Goal: Task Accomplishment & Management: Manage account settings

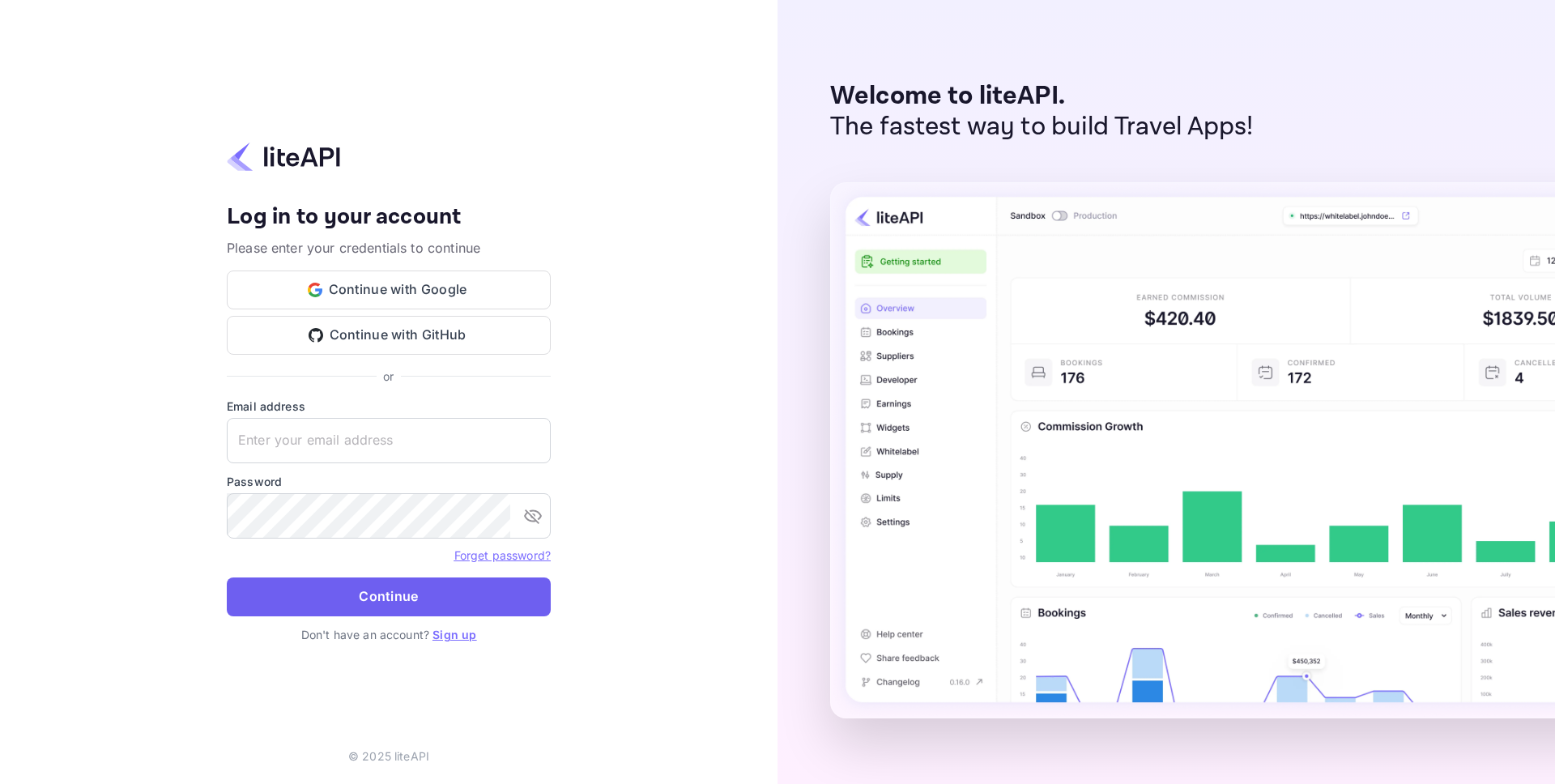
type input "idan@hotely.deals"
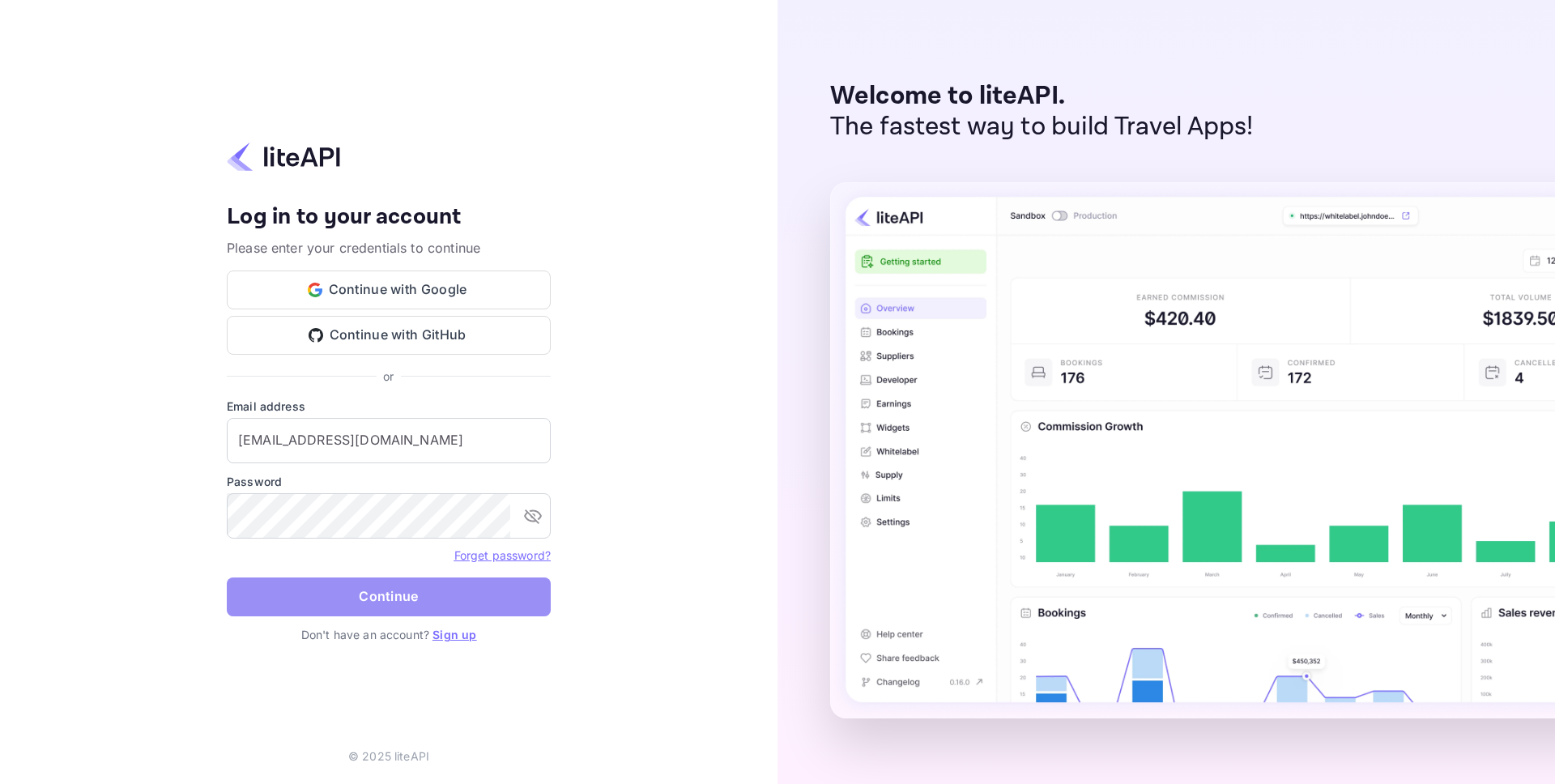
click at [382, 595] on button "Continue" at bounding box center [388, 597] width 324 height 38
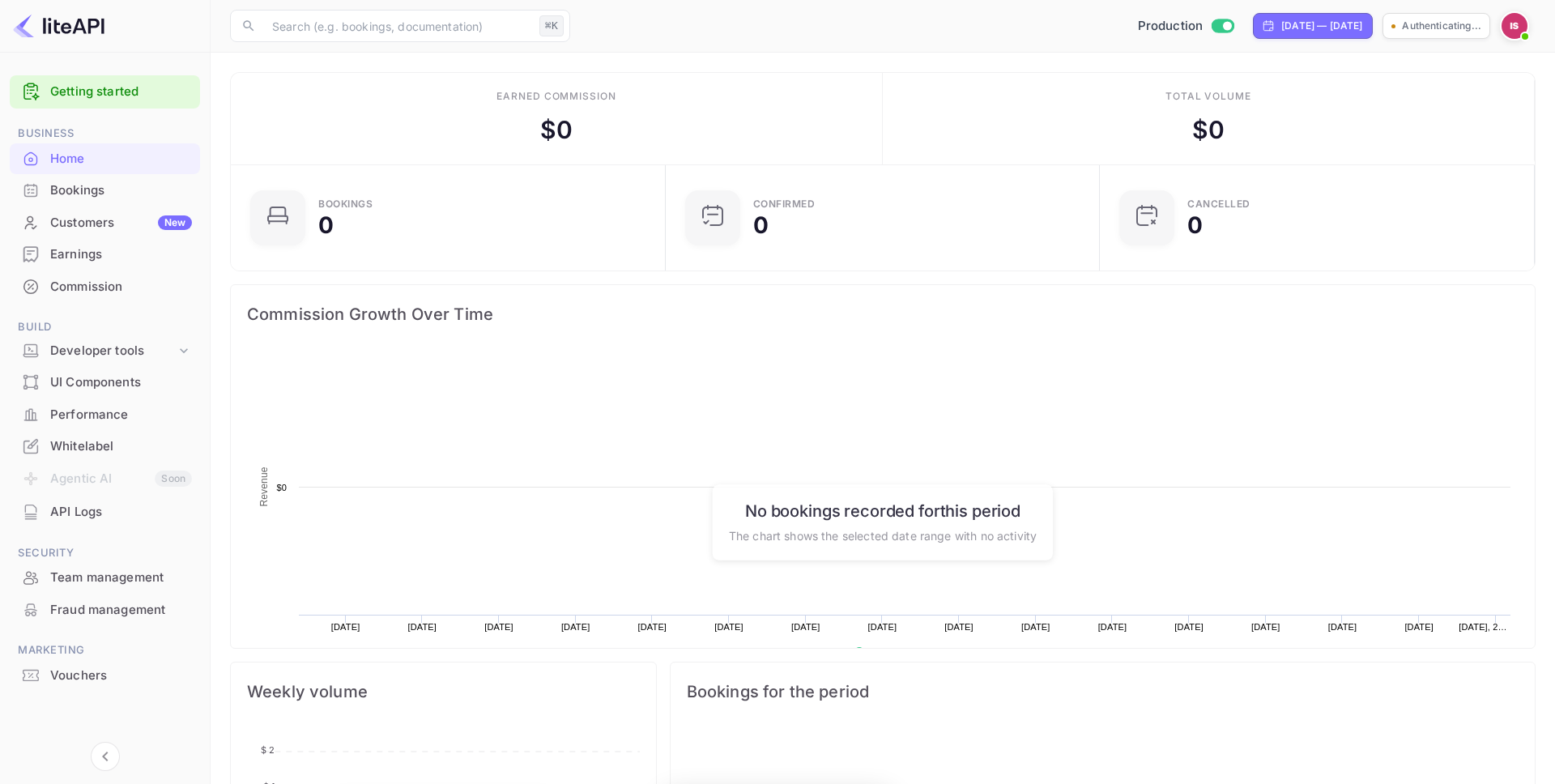
scroll to position [263, 424]
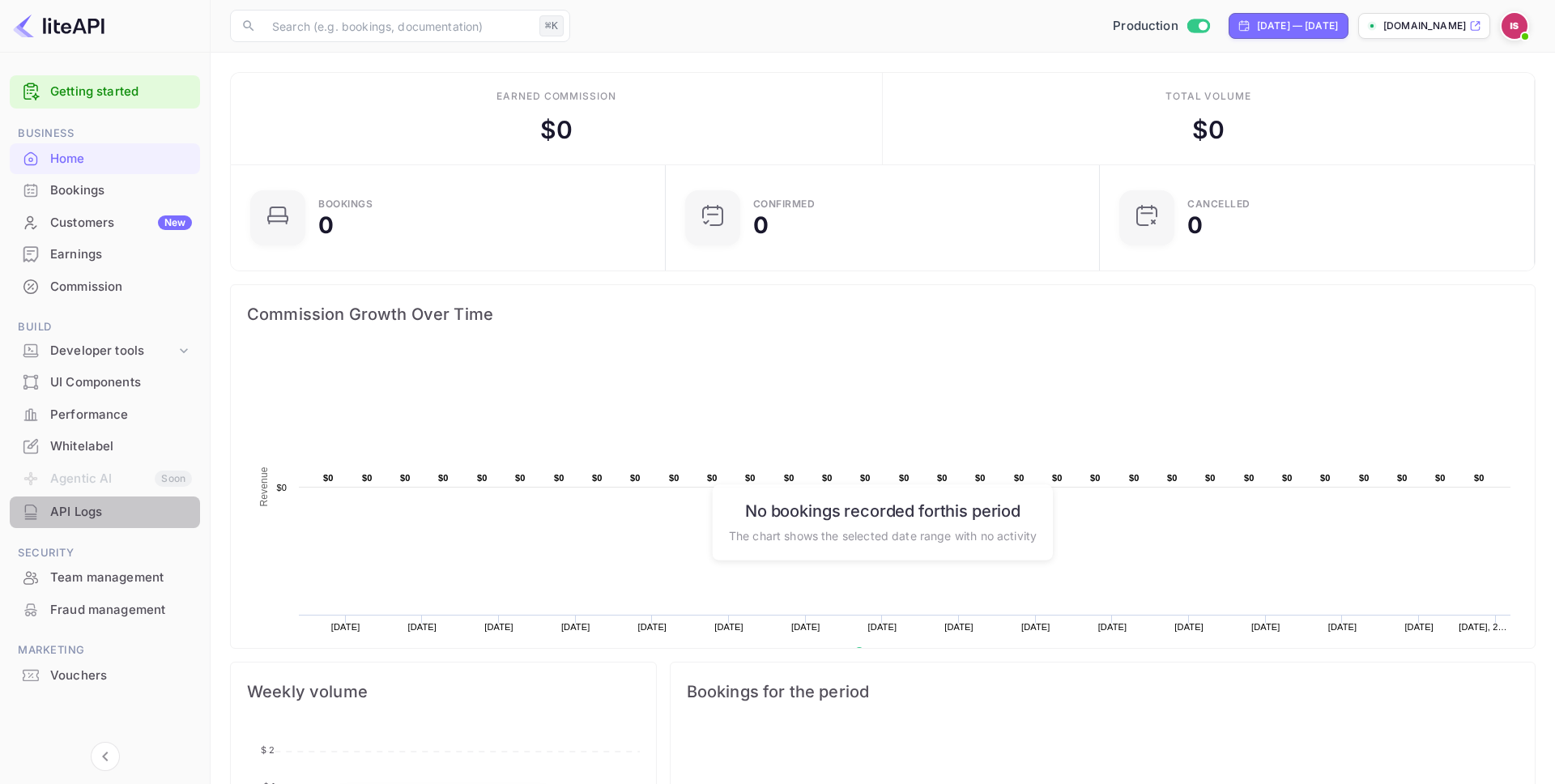
click at [141, 510] on div "API Logs" at bounding box center [121, 512] width 141 height 18
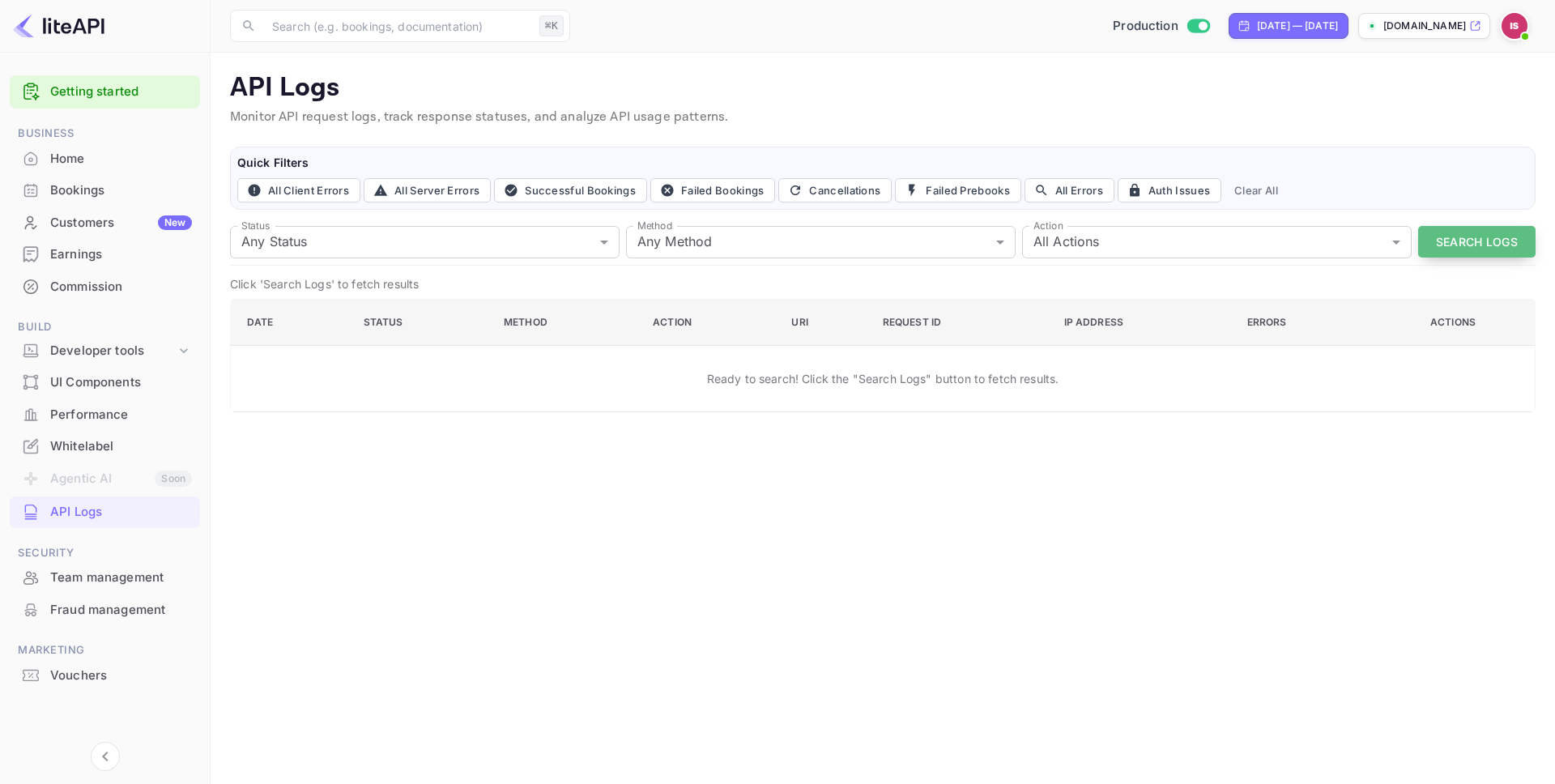
click at [1455, 251] on button "Search Logs" at bounding box center [1476, 242] width 117 height 32
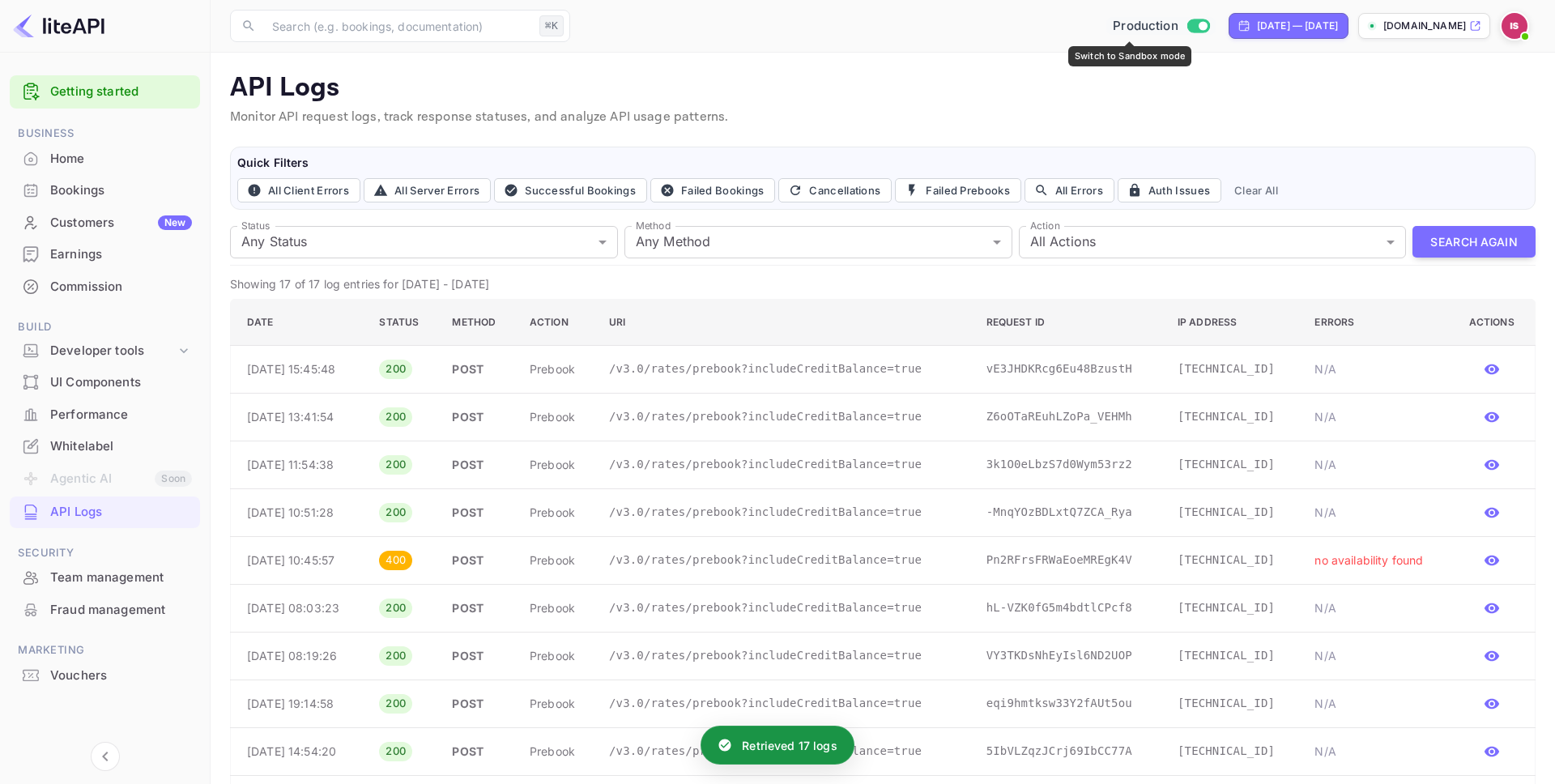
click at [1187, 23] on input "Switch to Sandbox mode" at bounding box center [1203, 25] width 33 height 11
checkbox input "false"
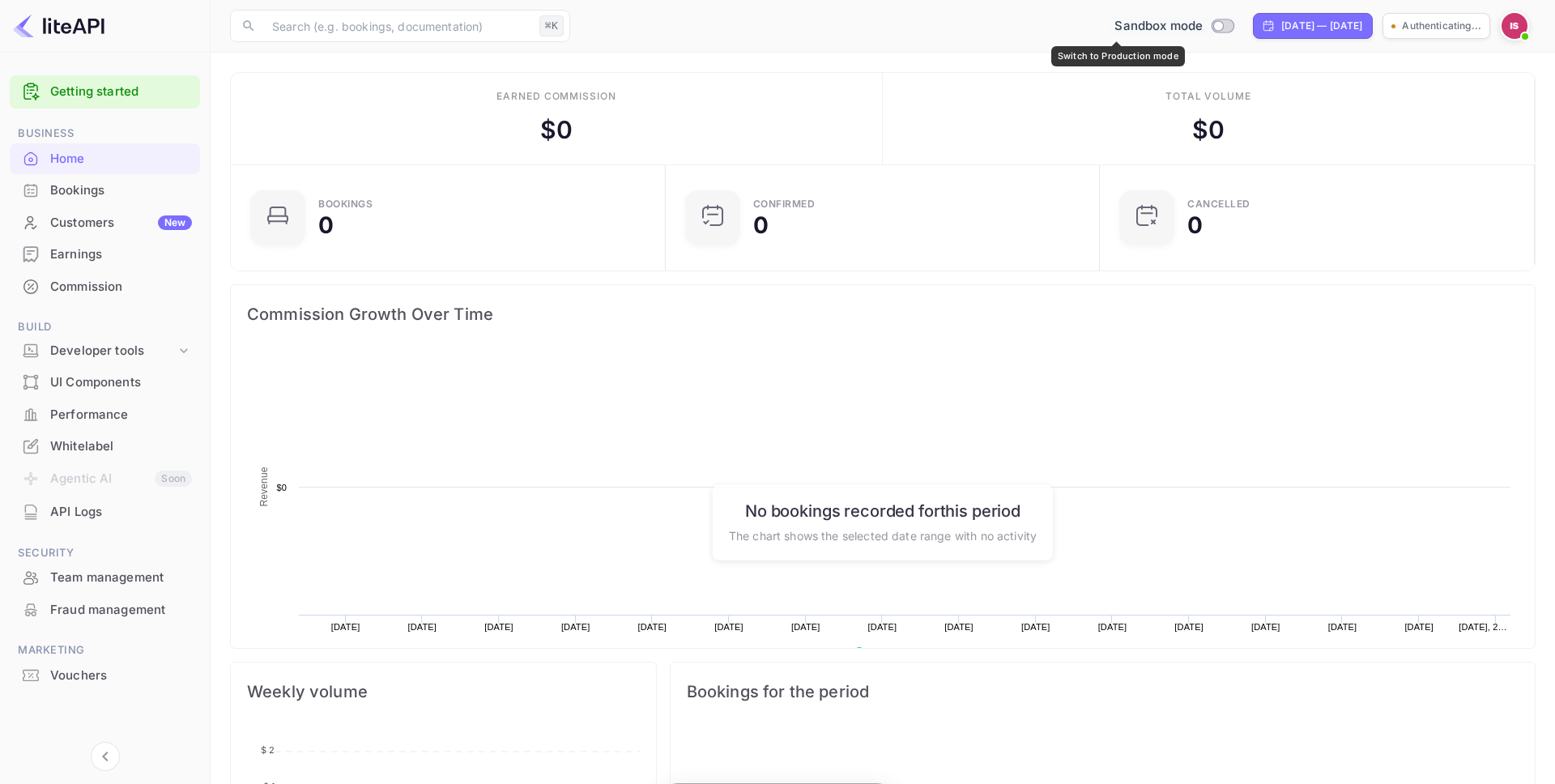
scroll to position [263, 424]
click at [1178, 30] on input "Switch to Production mode" at bounding box center [1193, 25] width 33 height 11
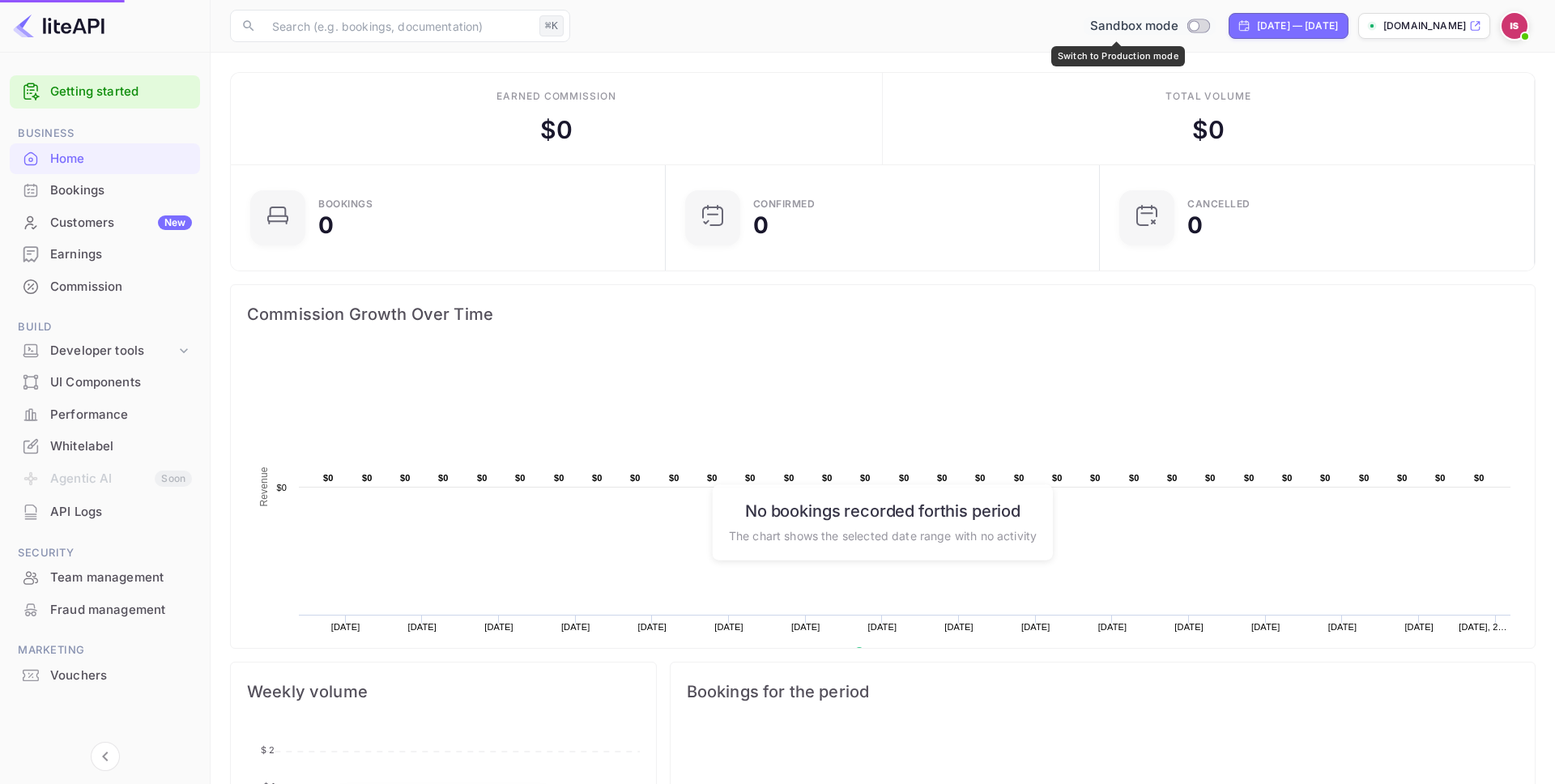
checkbox input "true"
click at [114, 509] on div "API Logs" at bounding box center [121, 512] width 141 height 18
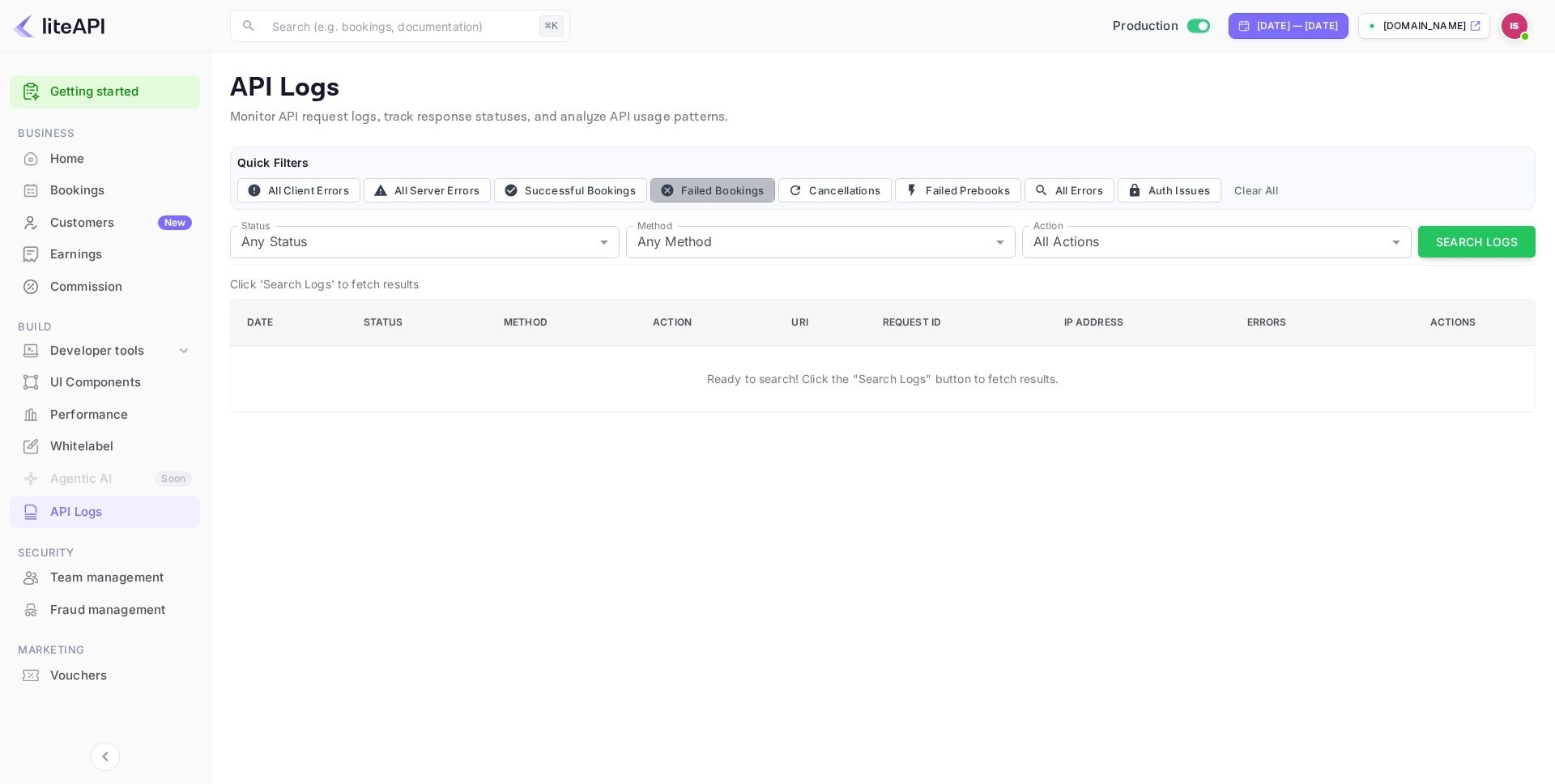
click at [706, 186] on button "Failed Bookings" at bounding box center [713, 190] width 126 height 24
type input "400"
type input "post"
type input "book"
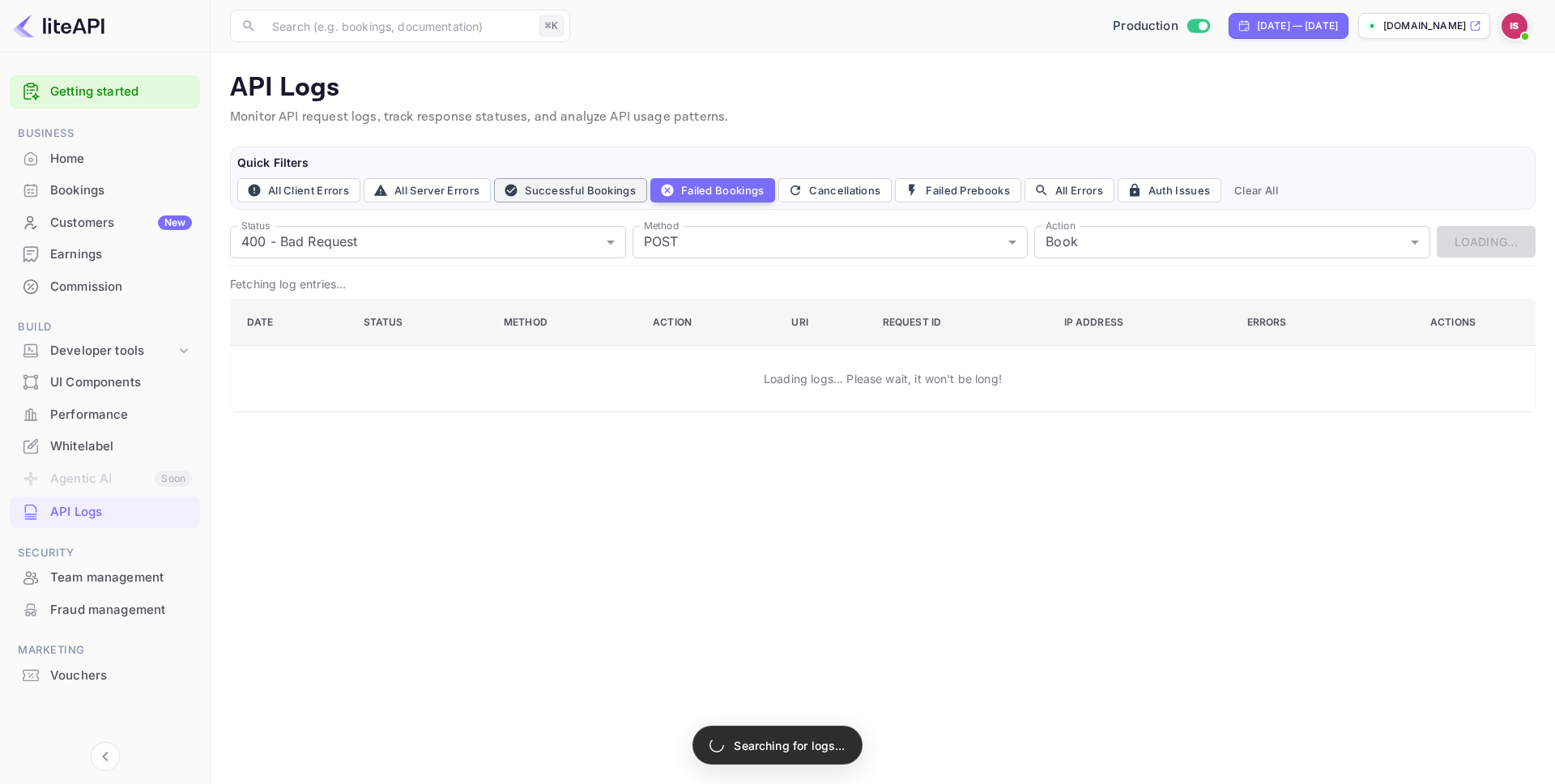
click at [584, 195] on button "Successful Bookings" at bounding box center [570, 190] width 153 height 24
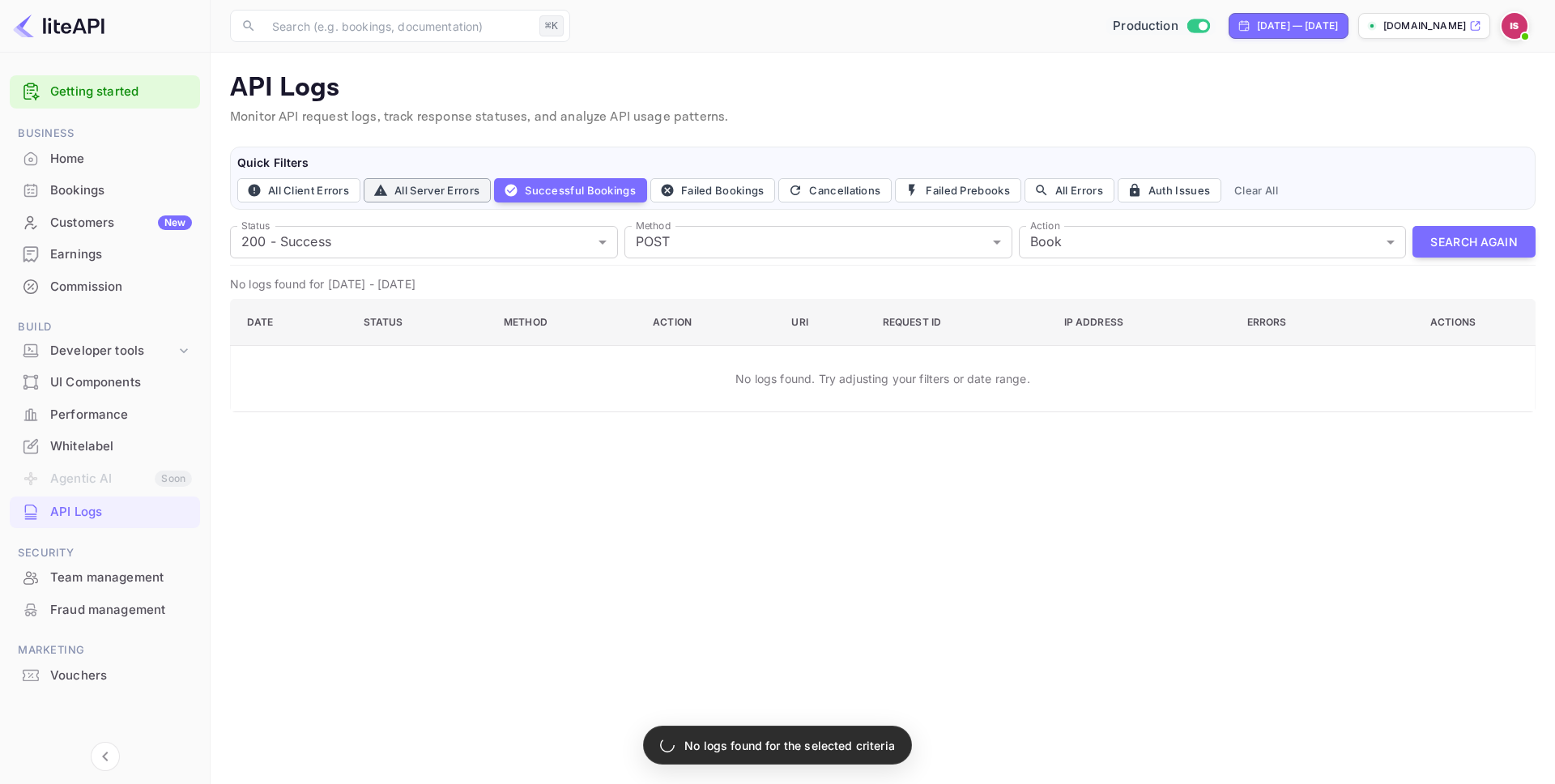
click at [463, 199] on button "All Server Errors" at bounding box center [427, 190] width 127 height 24
type input "5xx"
type input "all"
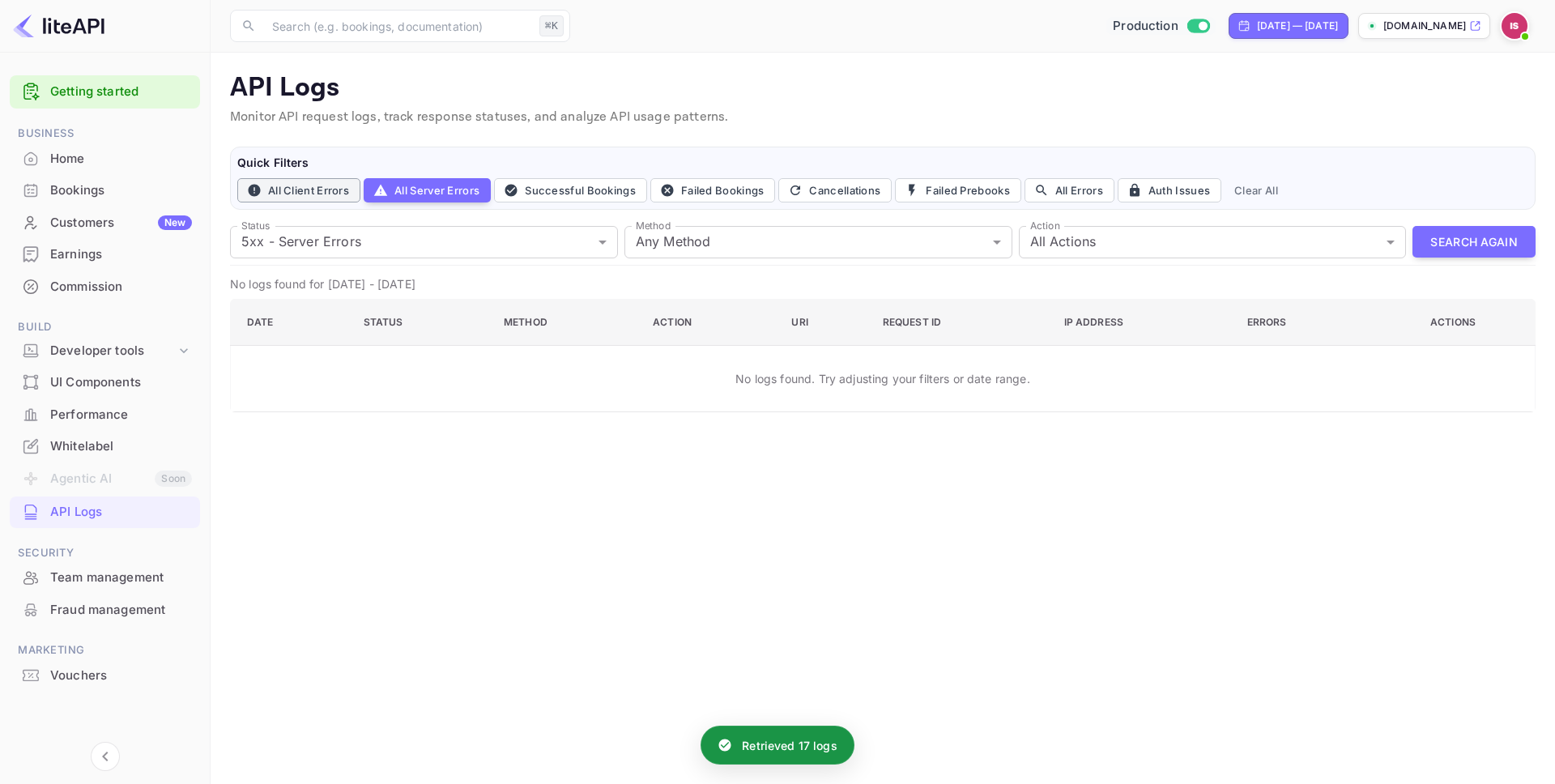
click at [321, 199] on button "All Client Errors" at bounding box center [299, 190] width 123 height 24
type input "4xx"
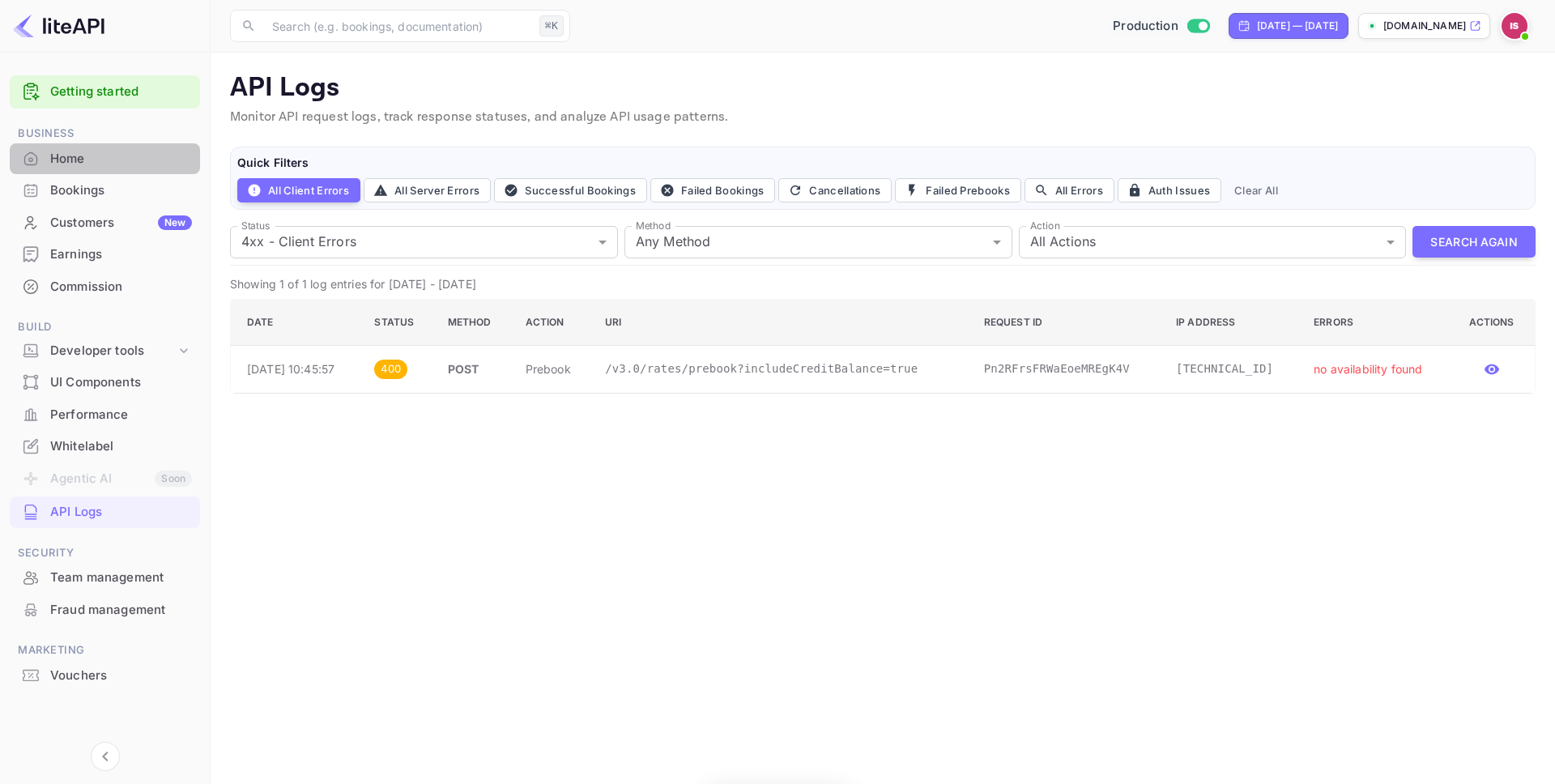
click at [118, 168] on div "Home" at bounding box center [105, 159] width 190 height 32
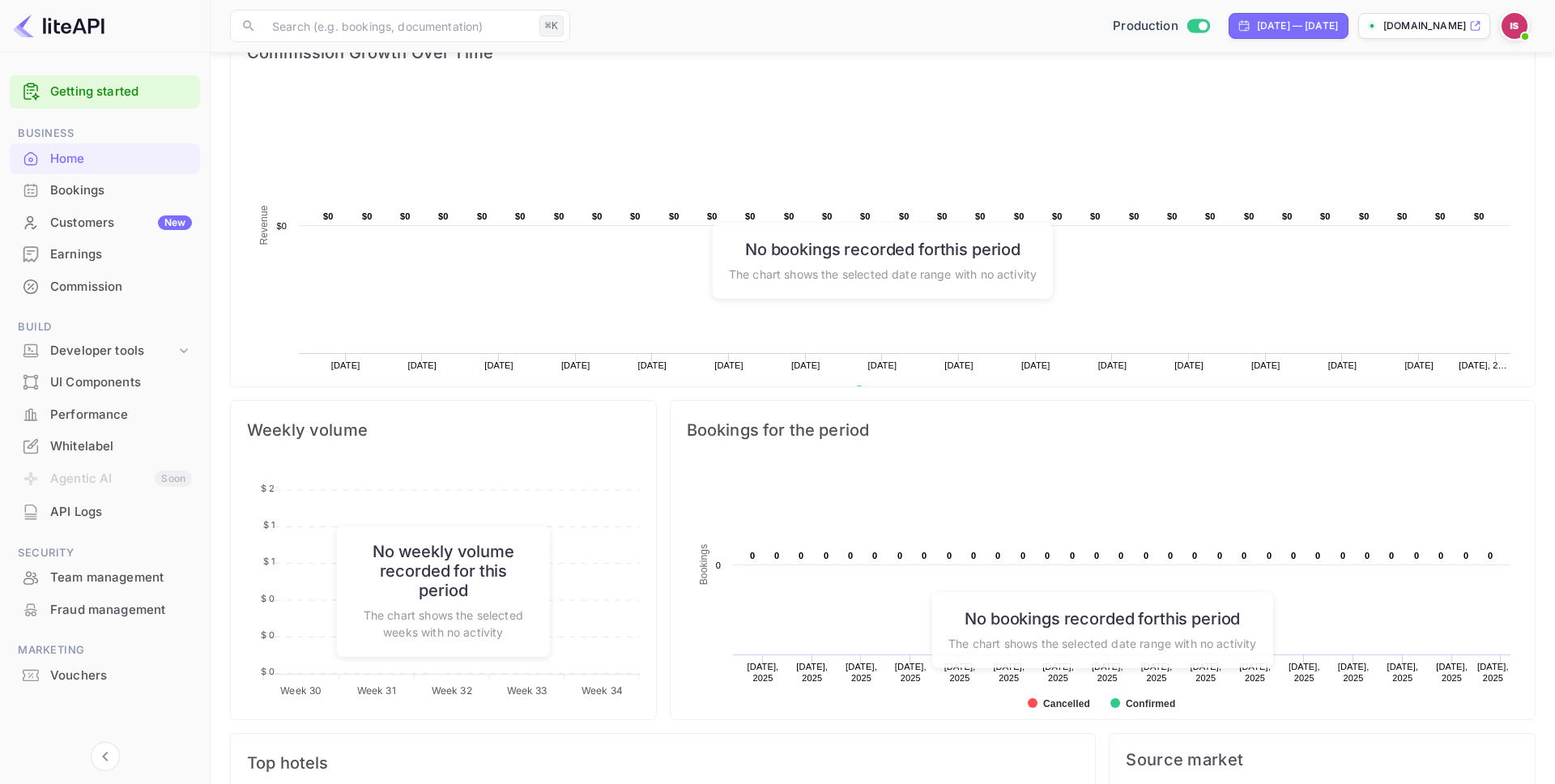
scroll to position [453, 0]
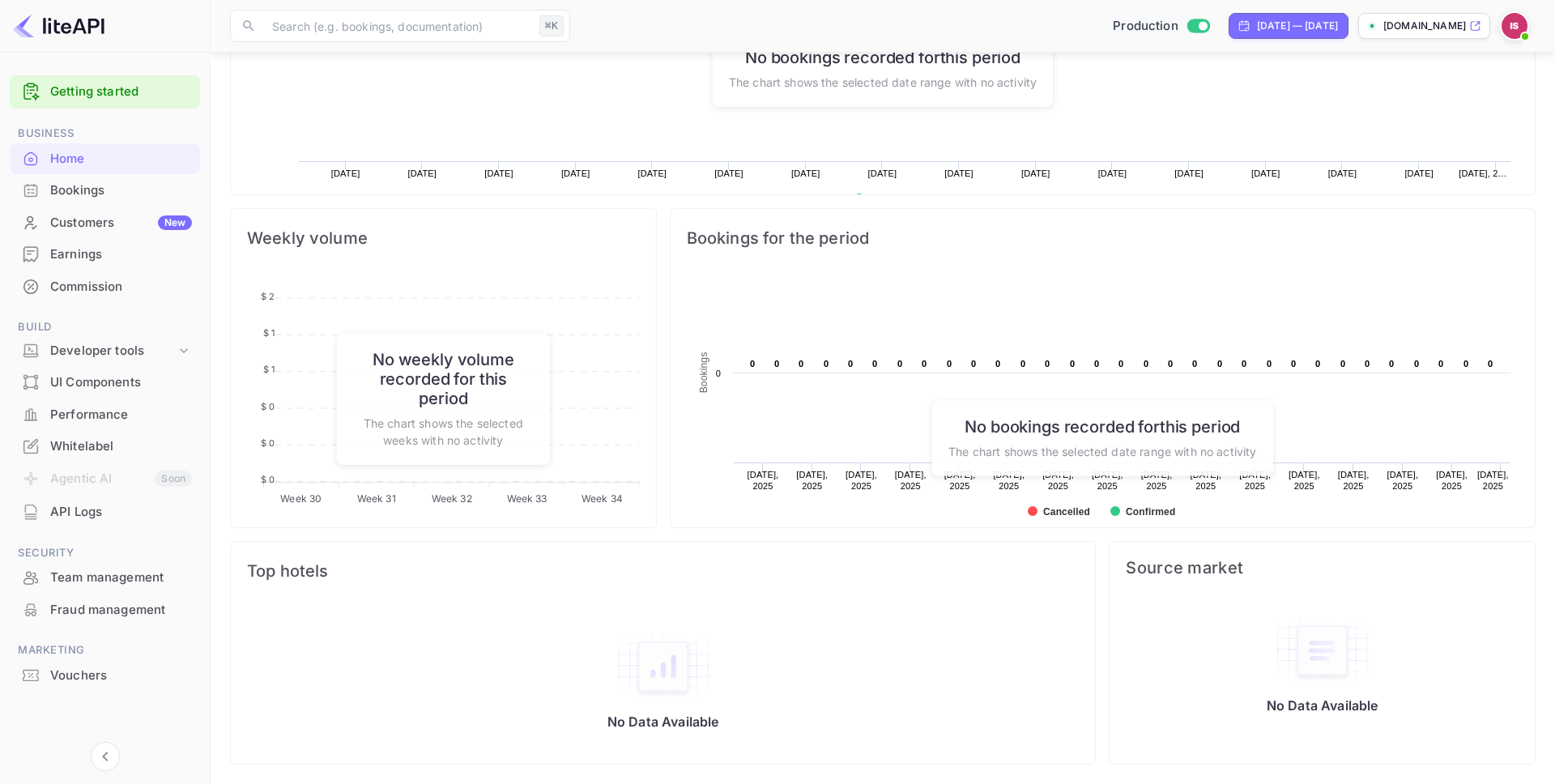
click at [113, 611] on div "Fraud management" at bounding box center [121, 610] width 141 height 18
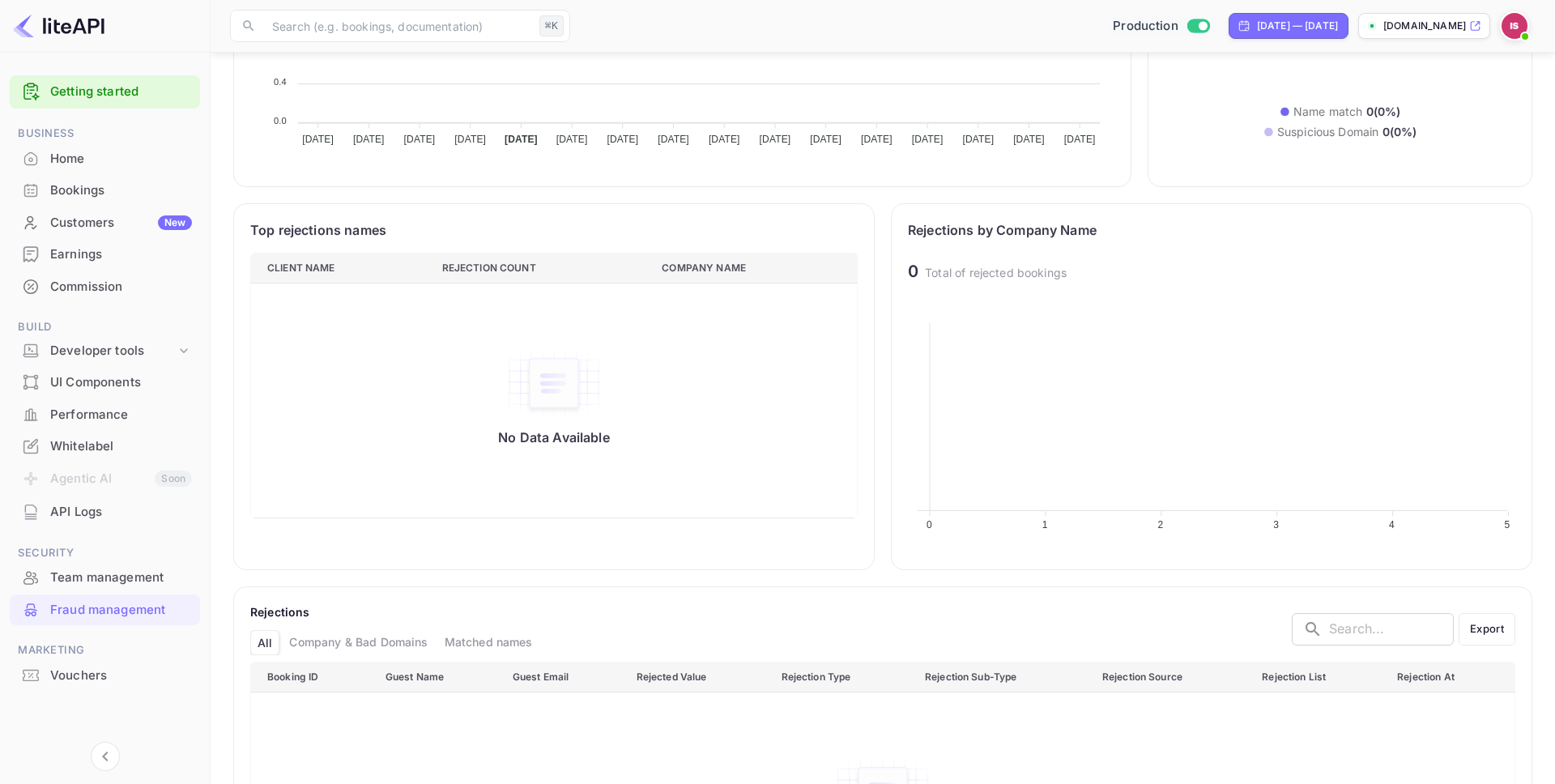
scroll to position [585, 0]
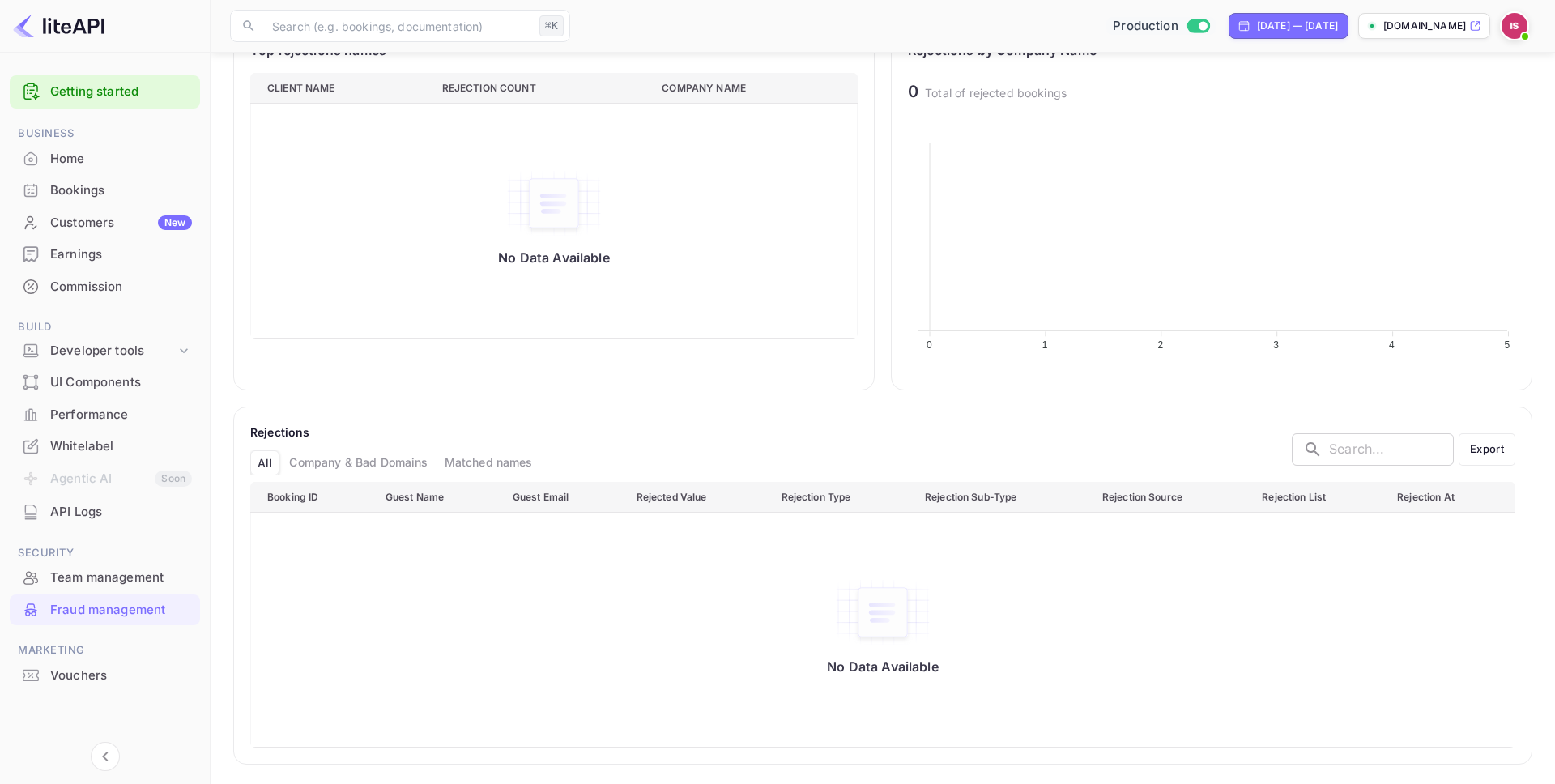
click at [85, 587] on div "Team management" at bounding box center [105, 578] width 190 height 32
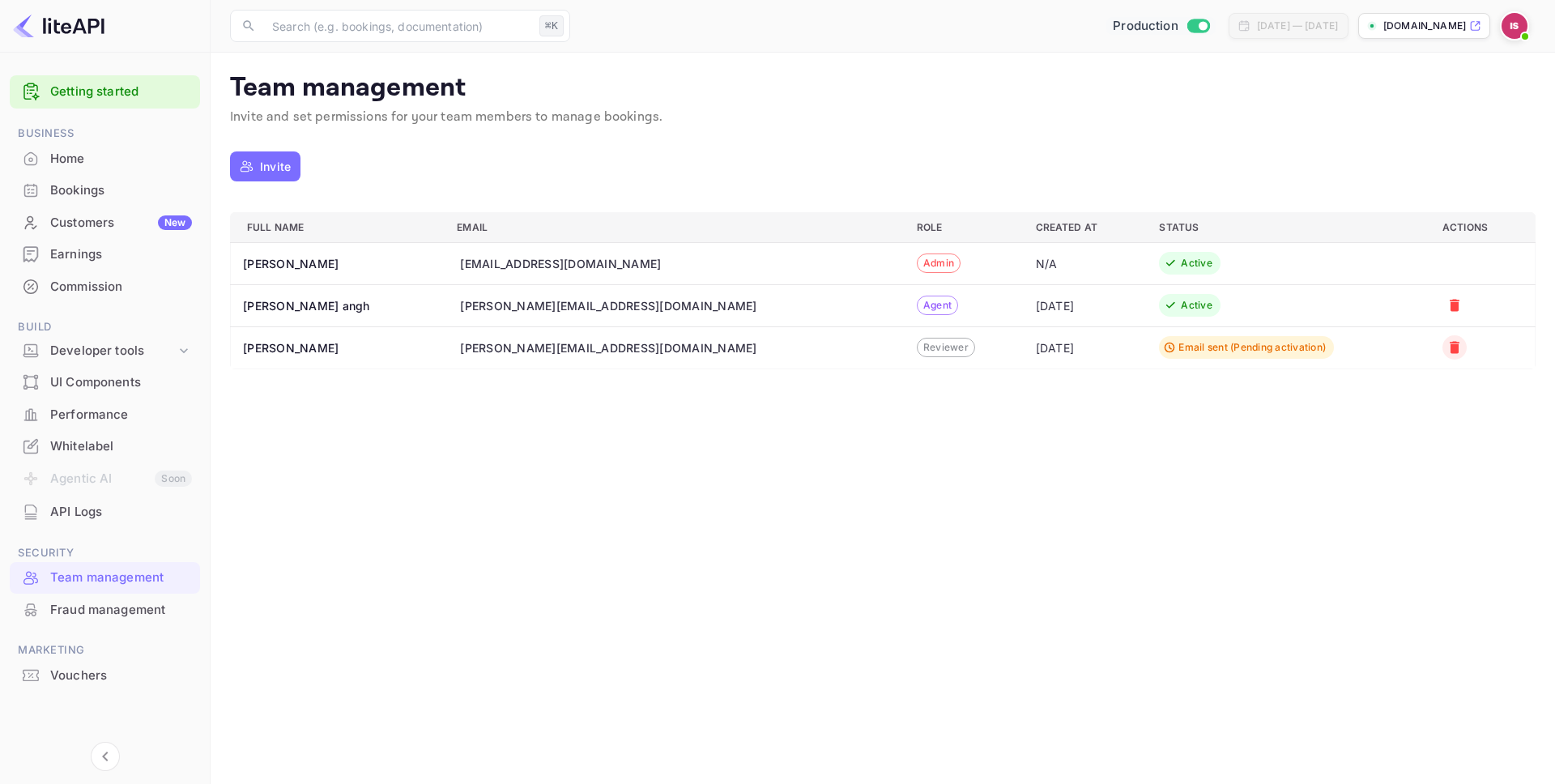
click at [1446, 346] on icon "a dense table" at bounding box center [1454, 346] width 16 height 16
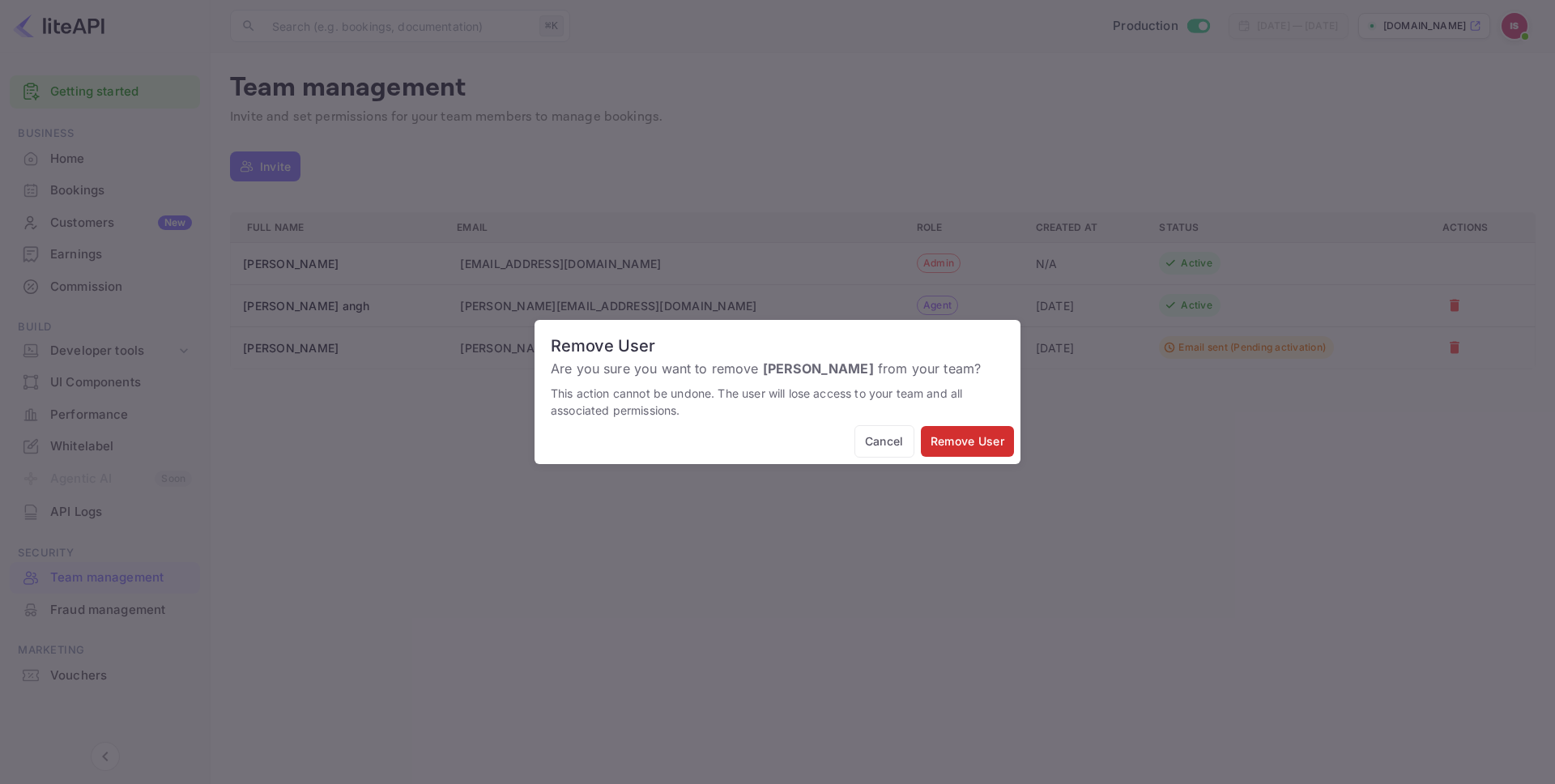
click at [993, 453] on button "Remove User" at bounding box center [967, 442] width 93 height 32
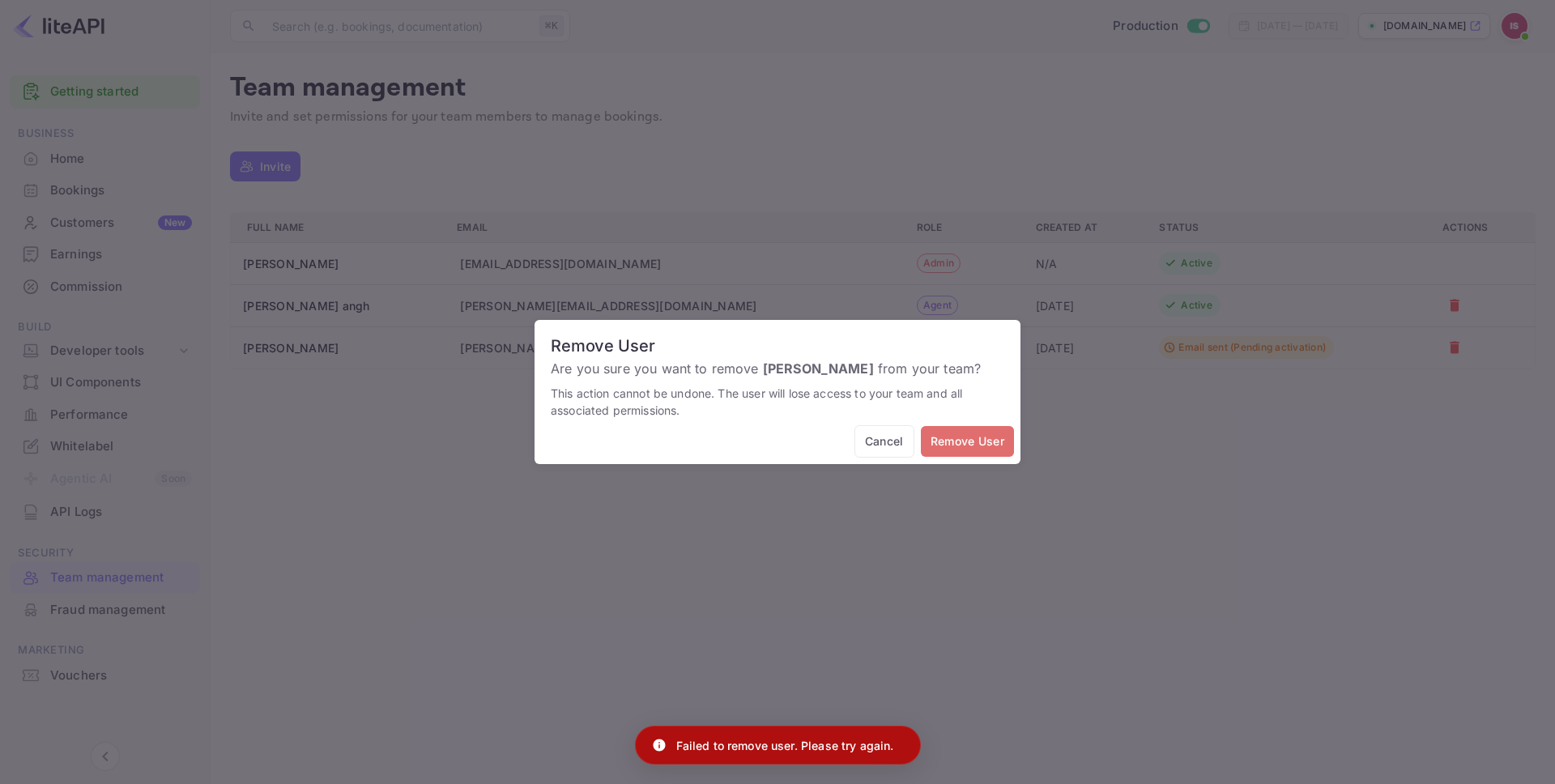
click at [998, 434] on button "Remove User" at bounding box center [967, 442] width 93 height 32
click at [880, 439] on button "Cancel" at bounding box center [885, 442] width 60 height 33
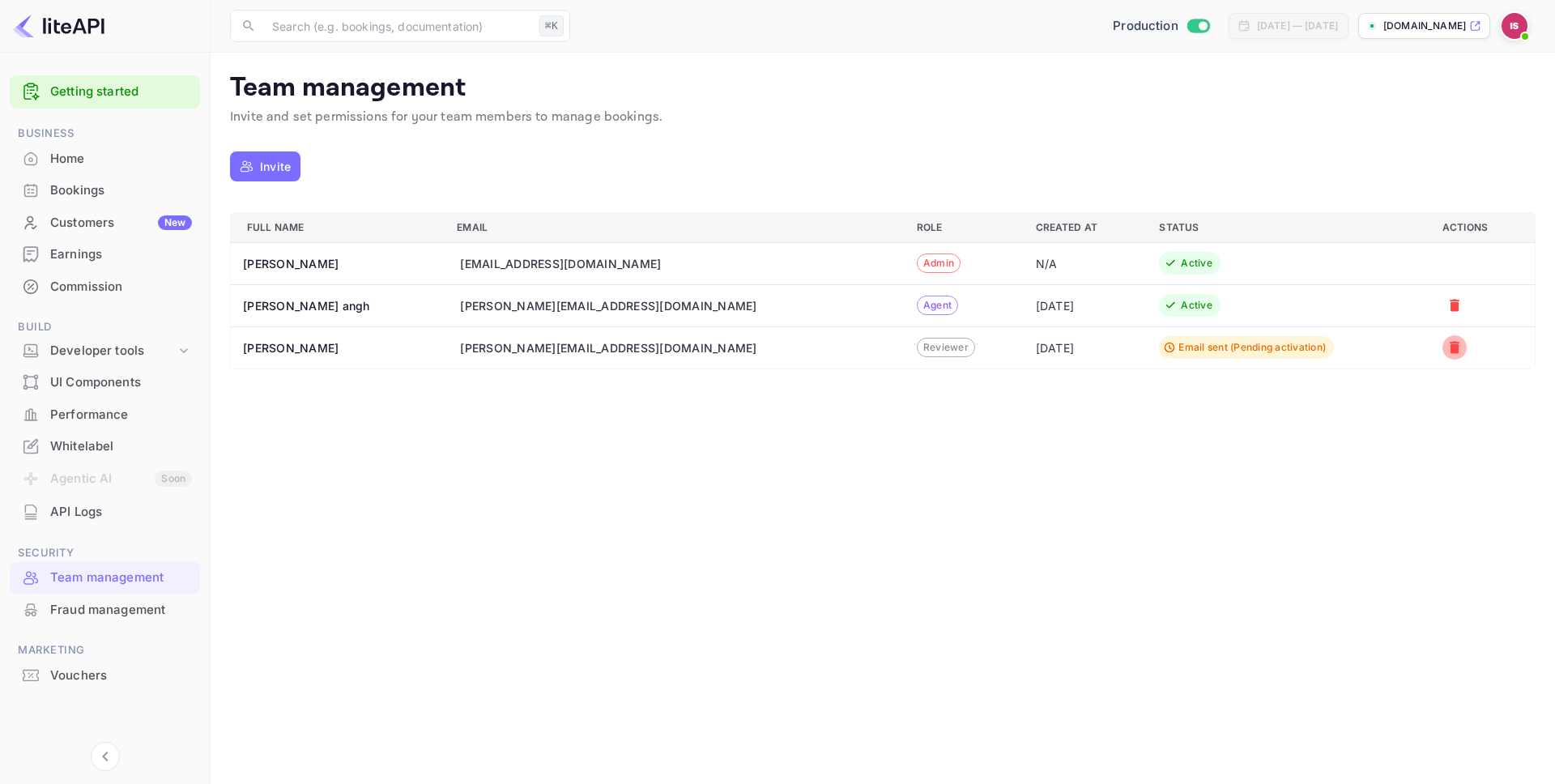
click at [1446, 342] on icon "a dense table" at bounding box center [1454, 346] width 16 height 16
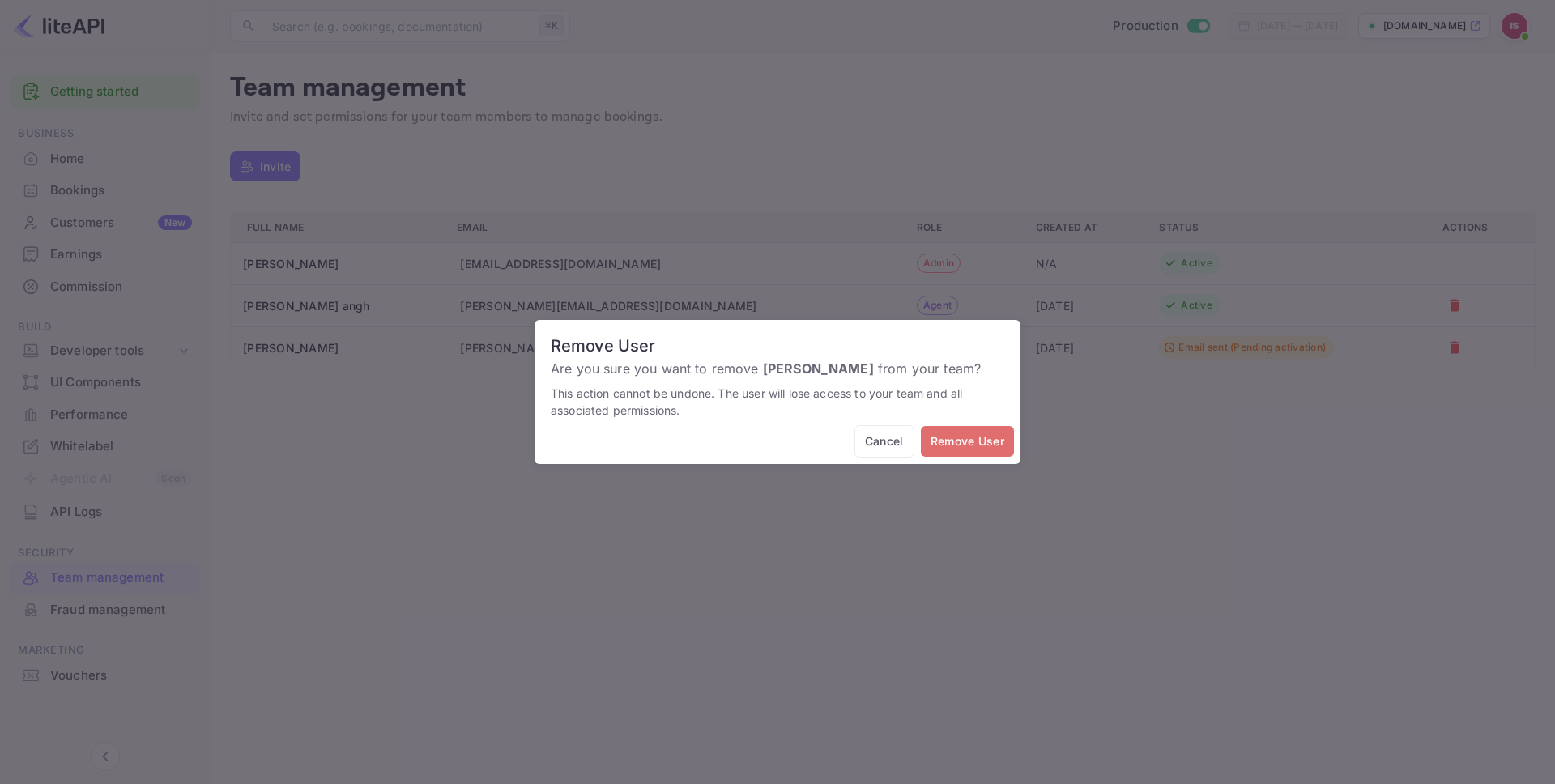
click at [970, 453] on button "Remove User" at bounding box center [967, 442] width 93 height 32
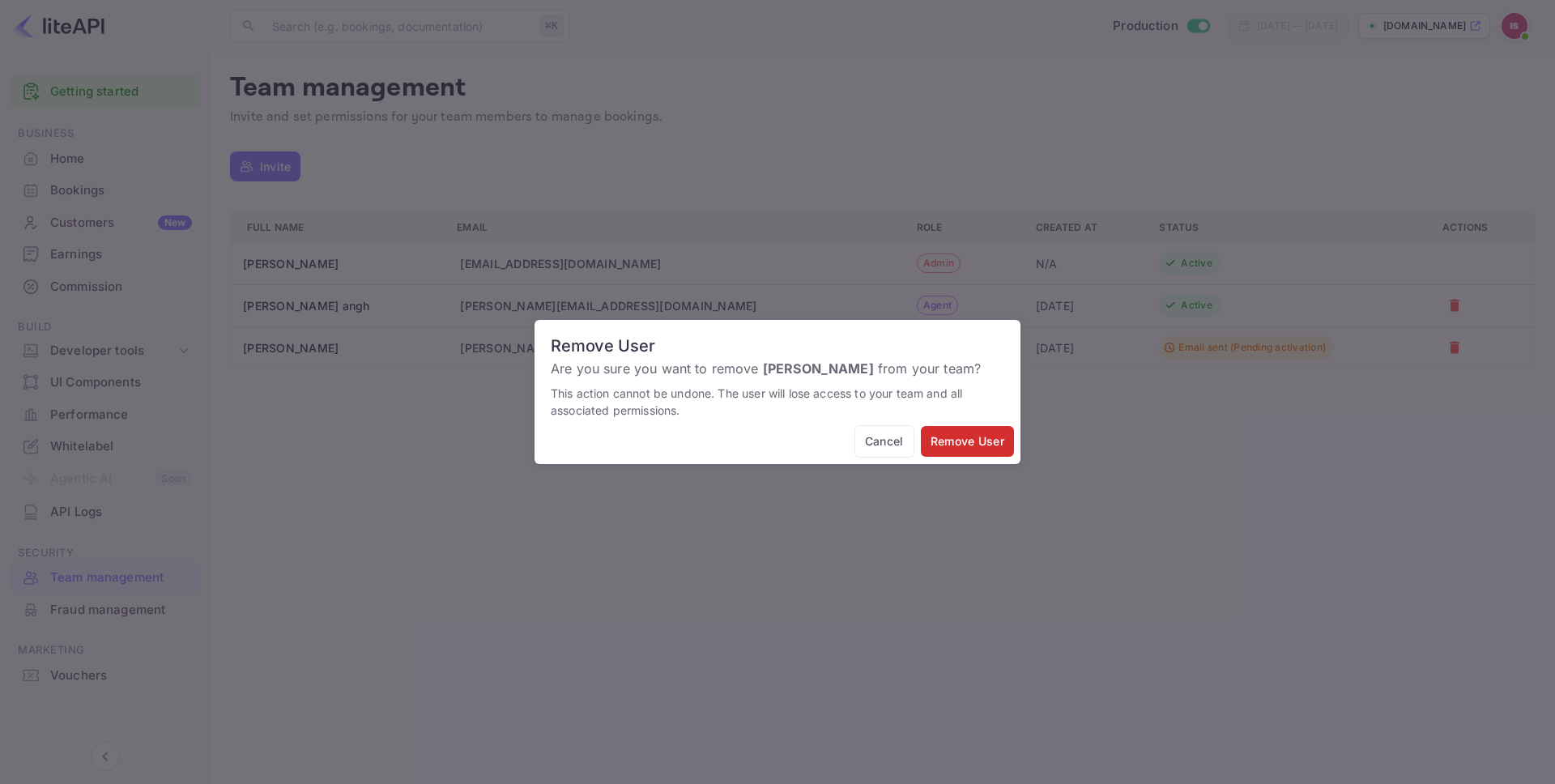
click at [970, 453] on button "Remove User" at bounding box center [967, 442] width 93 height 32
click at [860, 450] on button "Cancel" at bounding box center [885, 442] width 60 height 33
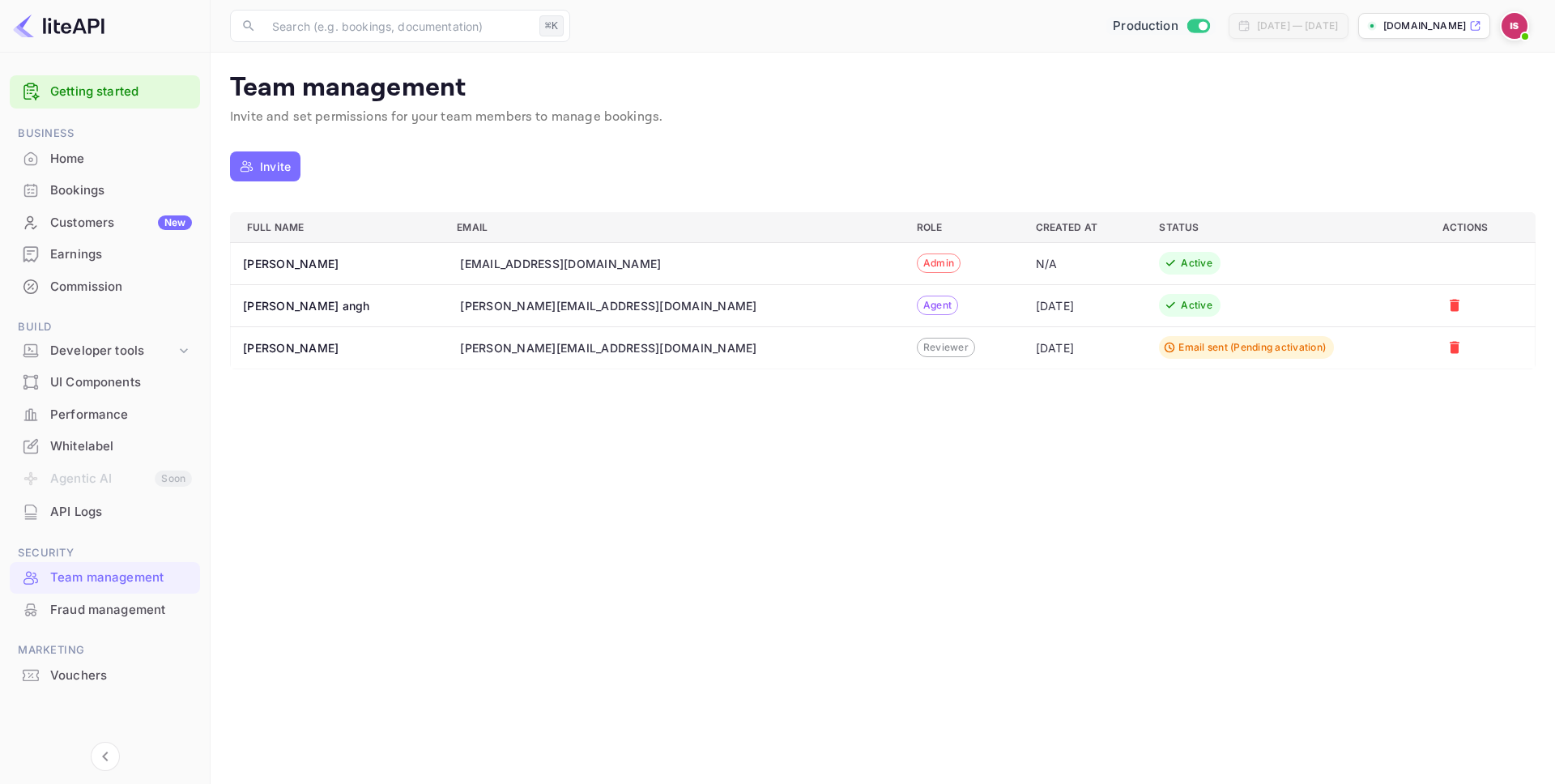
click at [1520, 29] on span at bounding box center [1524, 36] width 16 height 16
click at [302, 459] on div at bounding box center [778, 392] width 1555 height 784
click at [112, 517] on div "API Logs" at bounding box center [121, 512] width 141 height 18
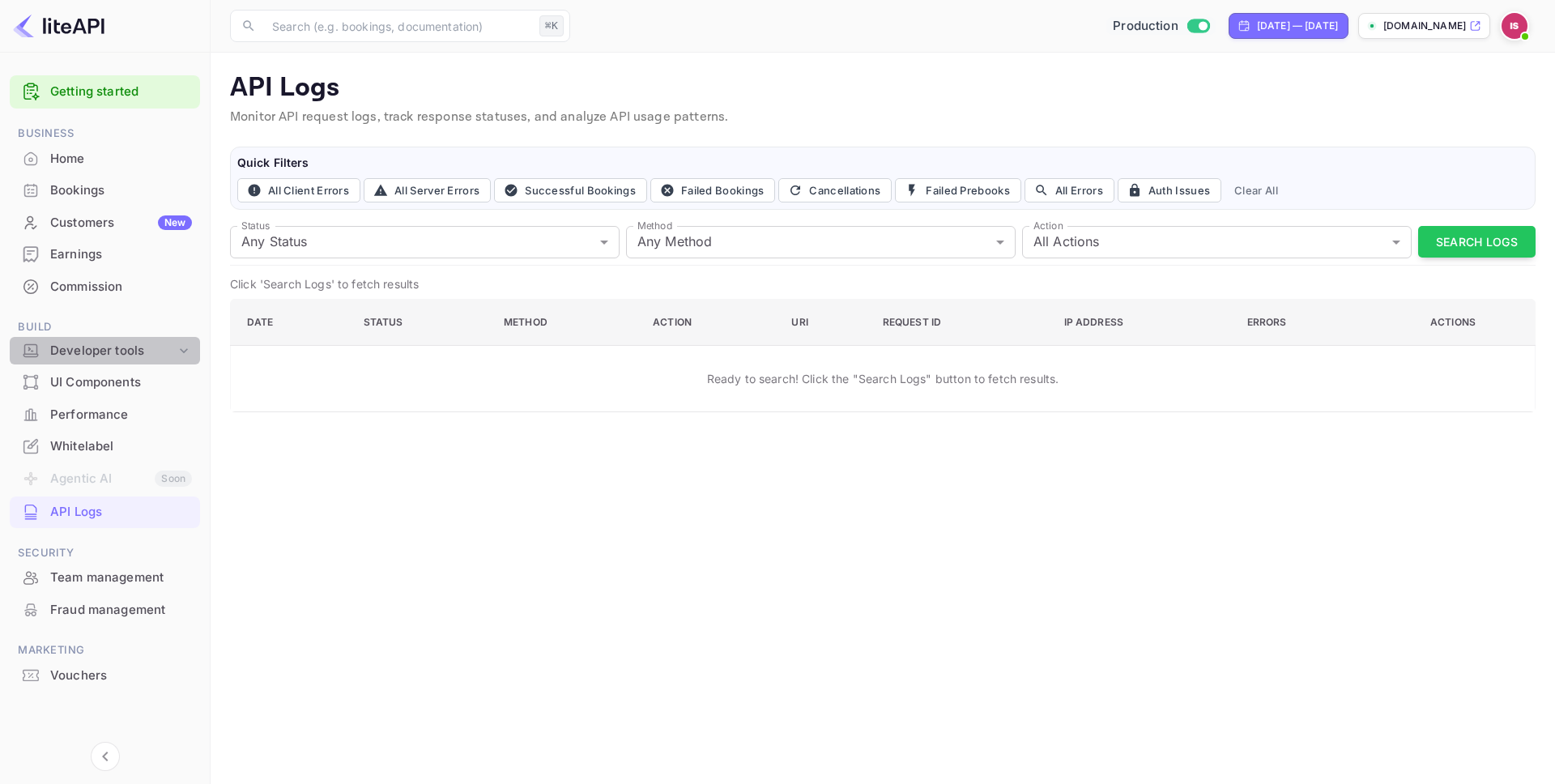
click at [146, 341] on div "Developer tools" at bounding box center [113, 351] width 126 height 18
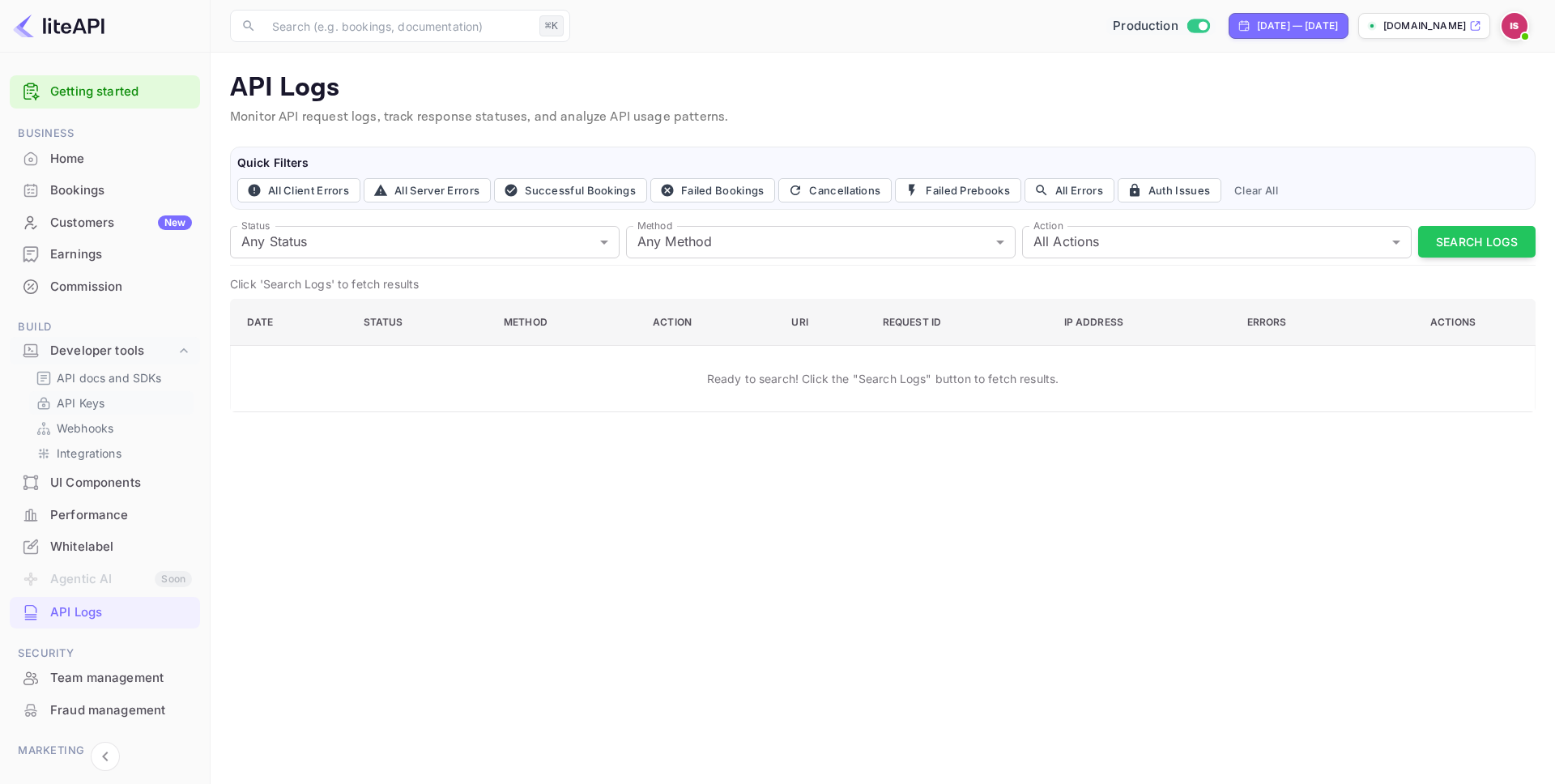
click at [132, 407] on link "API Keys" at bounding box center [111, 402] width 151 height 17
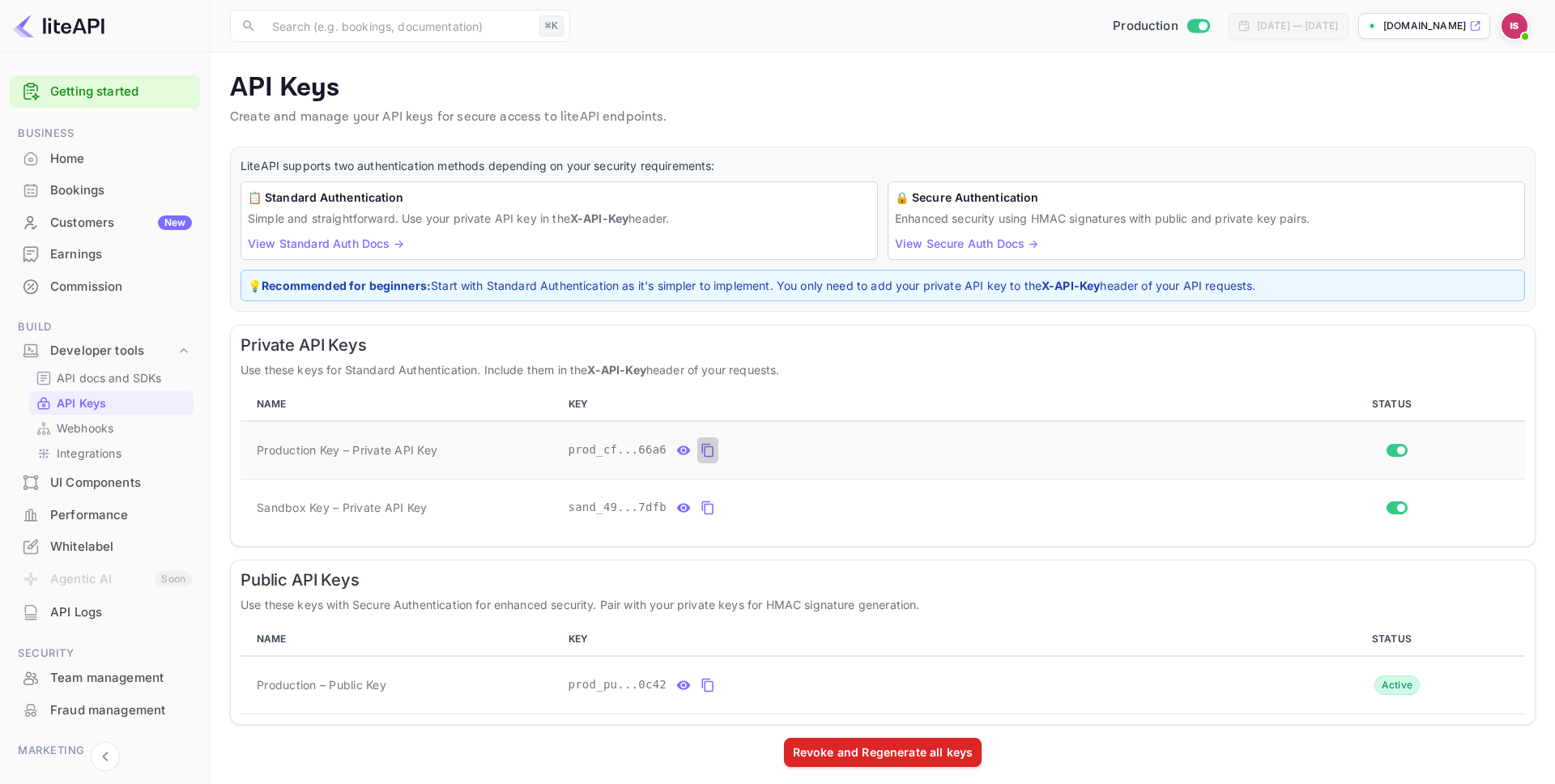
click at [709, 448] on icon "private api keys table" at bounding box center [707, 449] width 14 height 19
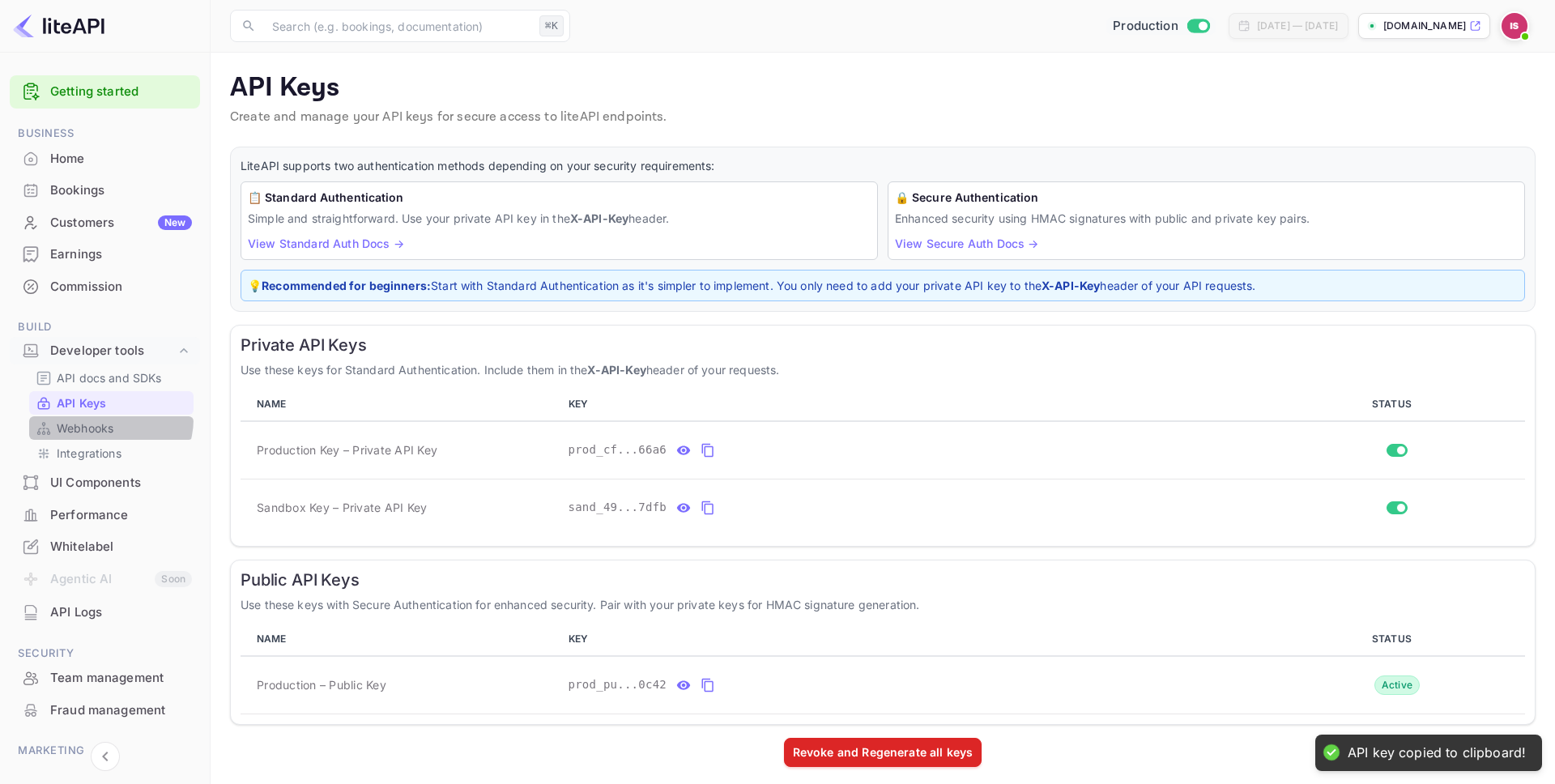
click at [106, 419] on p "Webhooks" at bounding box center [85, 428] width 57 height 17
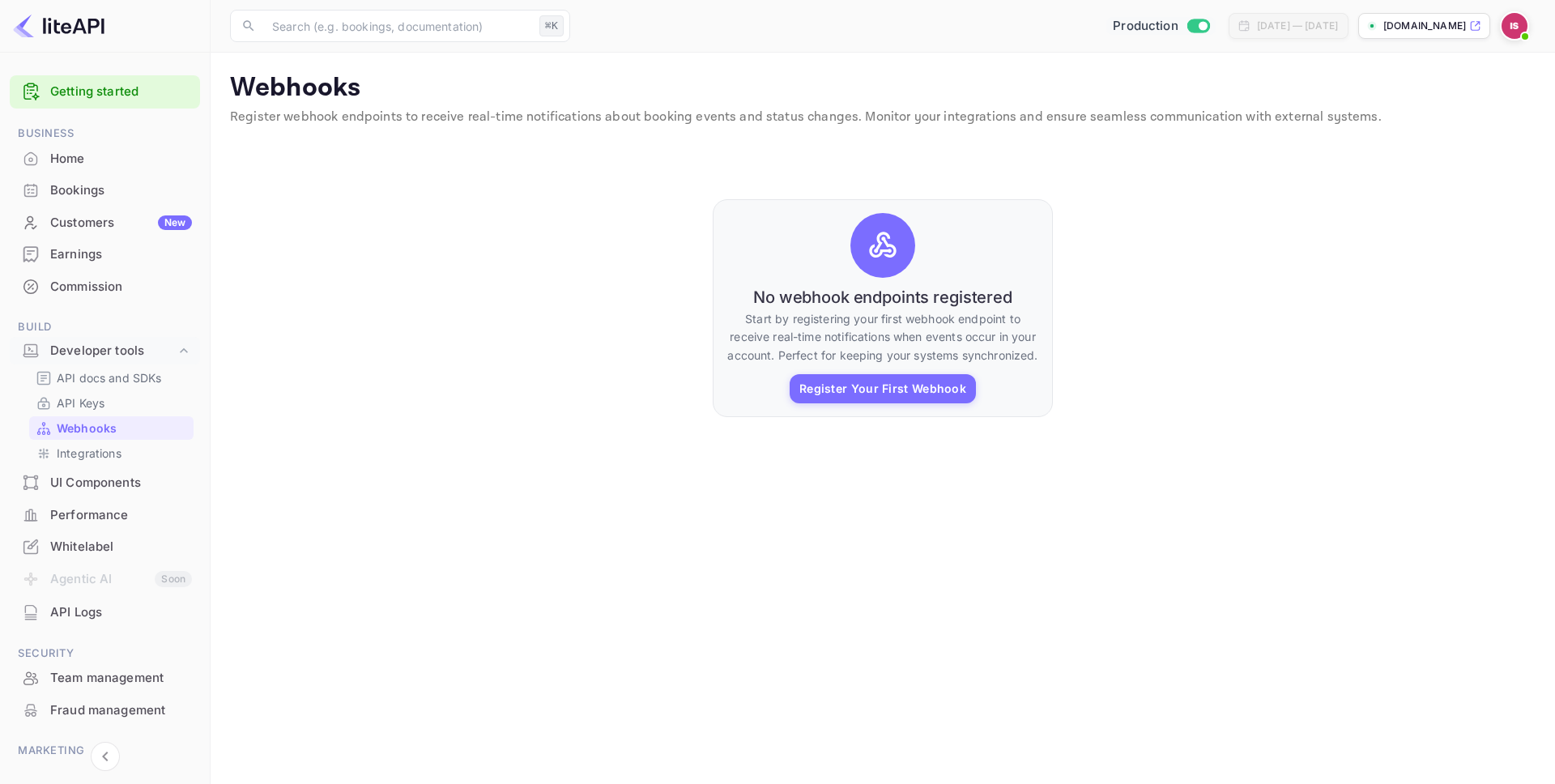
click at [89, 607] on div "API Logs" at bounding box center [121, 612] width 141 height 18
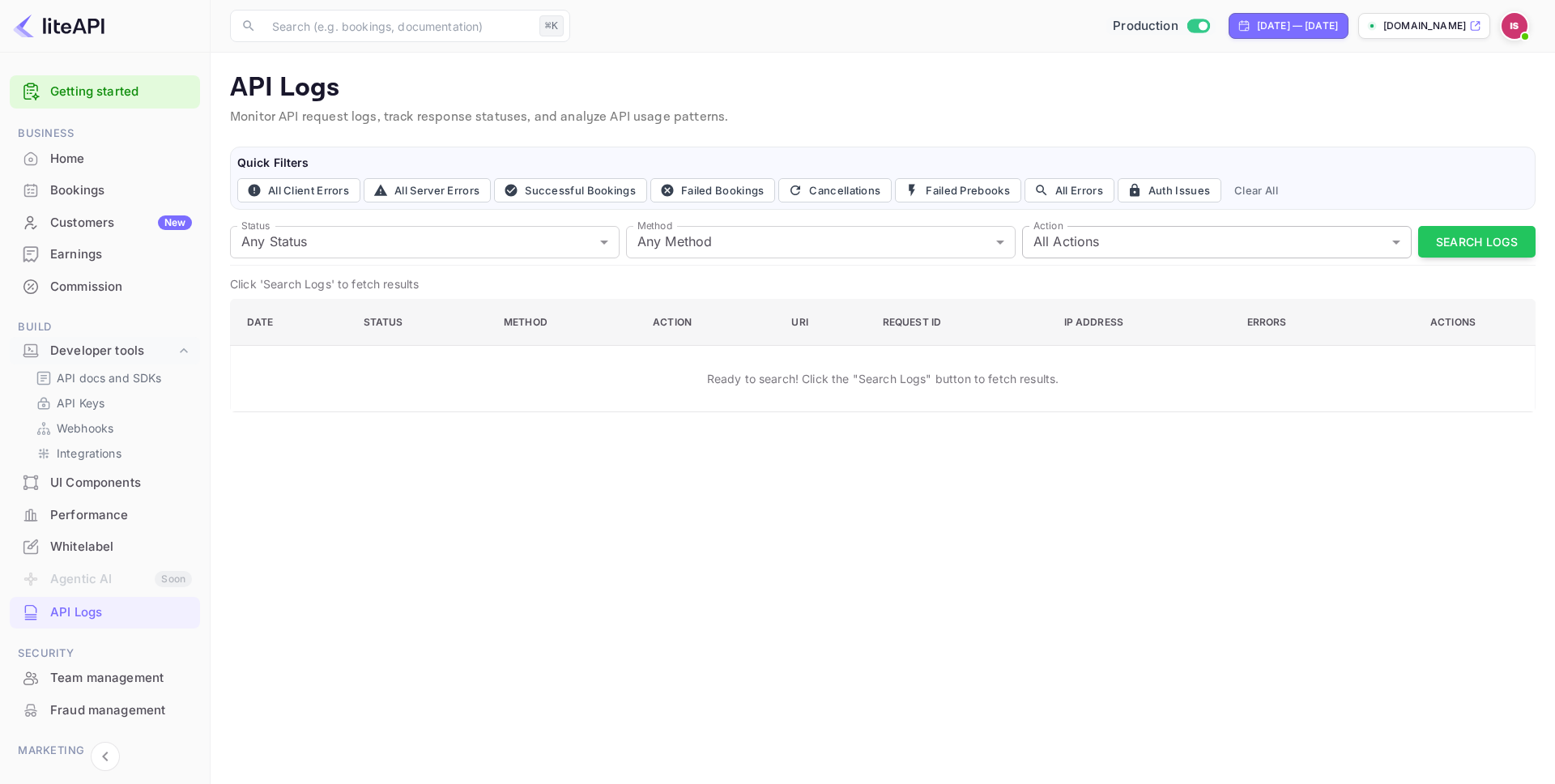
click at [1083, 231] on body "Getting started Business Home Bookings Customers New Earnings Commission Build …" at bounding box center [778, 392] width 1555 height 784
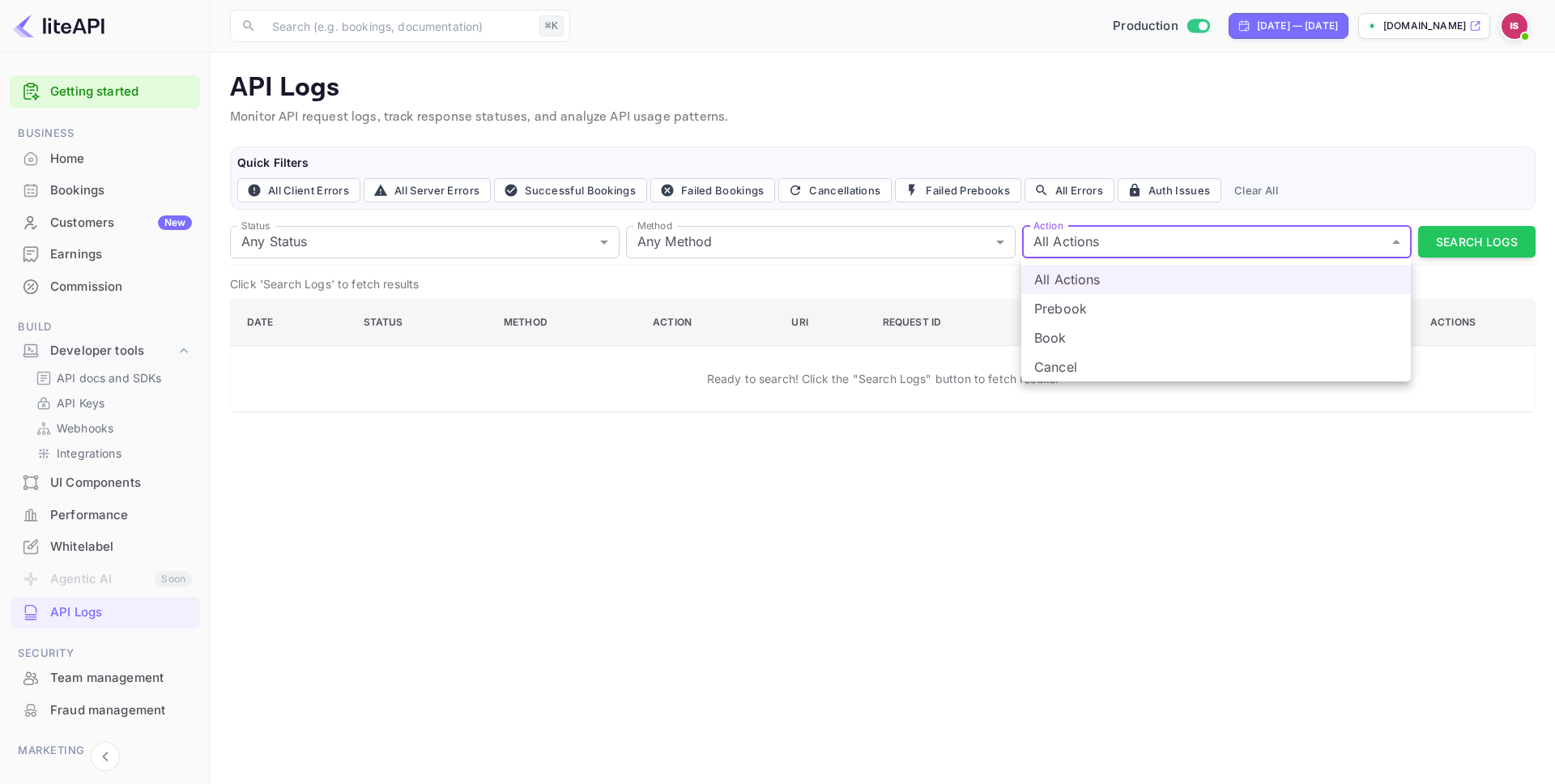
click at [830, 596] on div at bounding box center [778, 392] width 1555 height 784
